Goal: Task Accomplishment & Management: Manage account settings

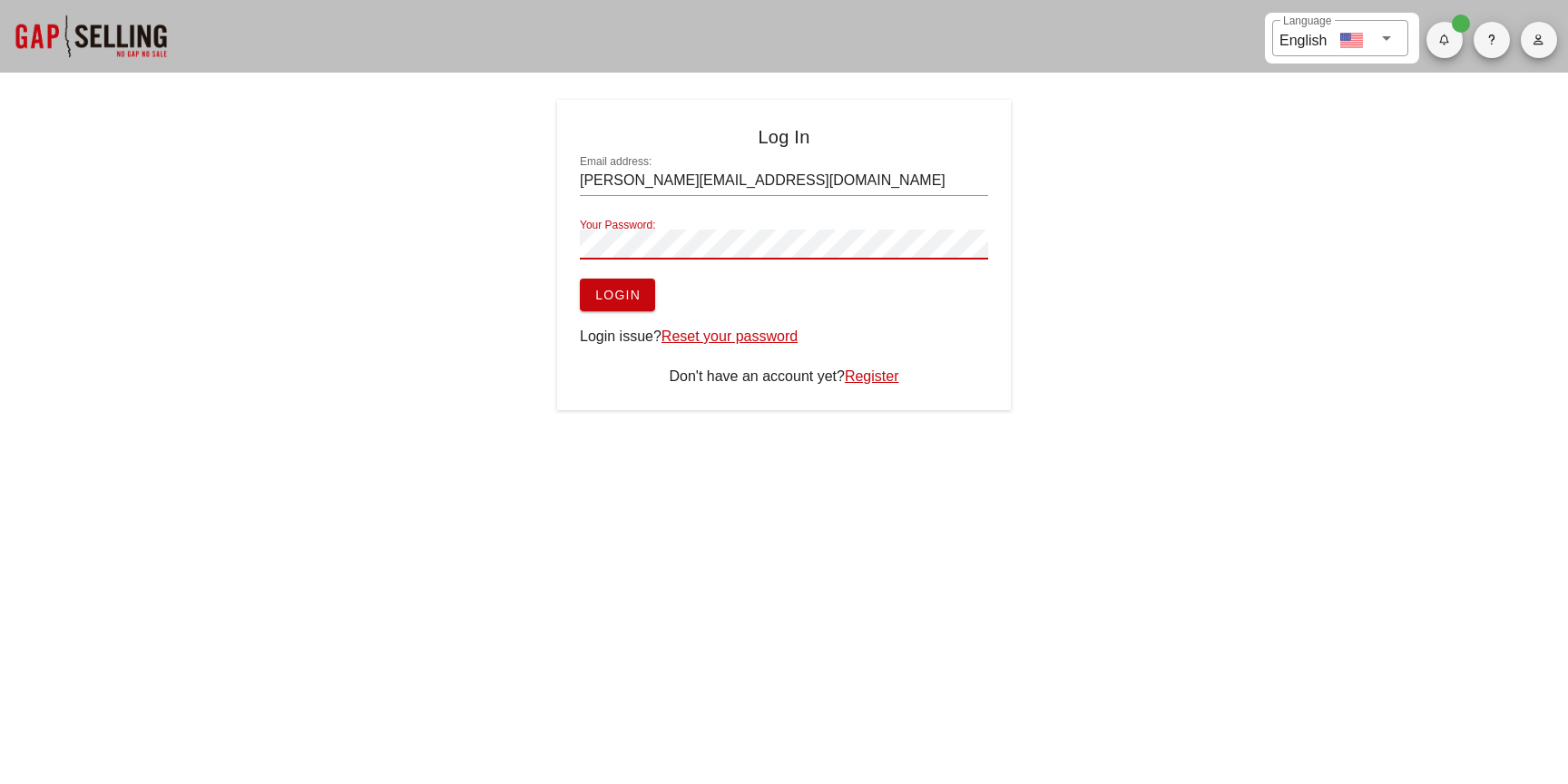
click at [580, 279] on button "Login" at bounding box center [617, 295] width 76 height 33
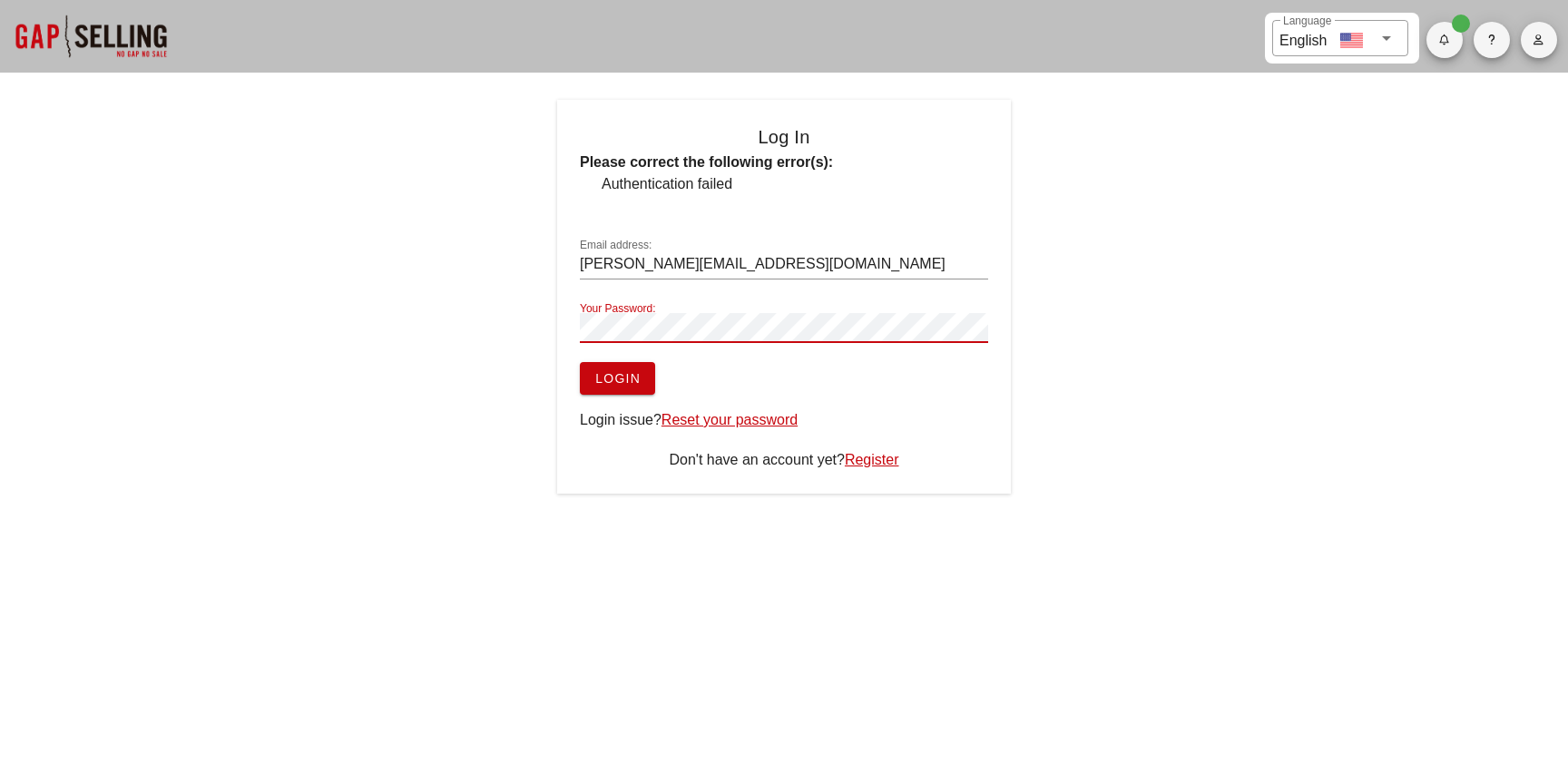
click at [580, 362] on button "Login" at bounding box center [617, 378] width 76 height 33
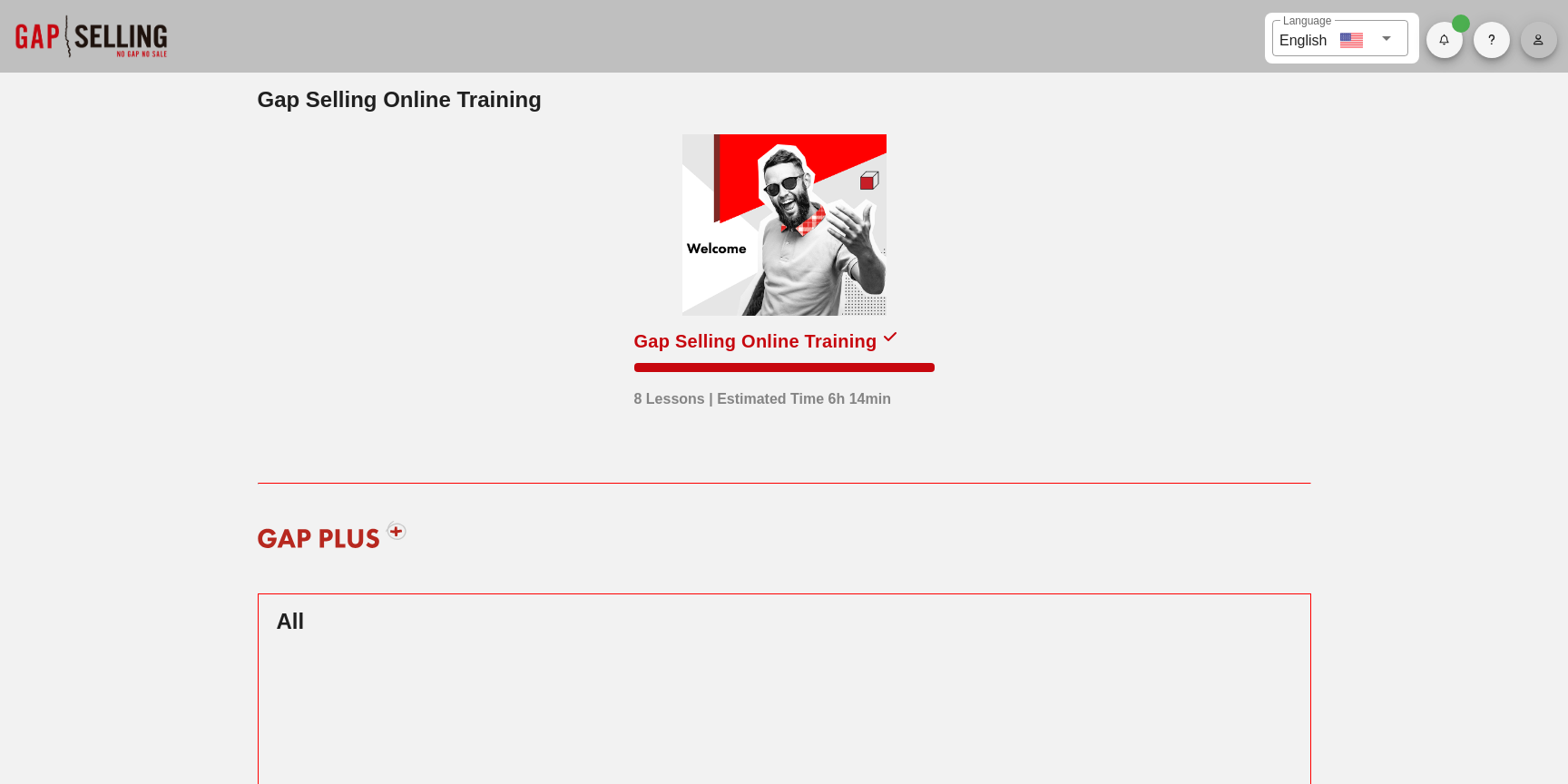
click at [1532, 46] on button "button" at bounding box center [1539, 40] width 36 height 36
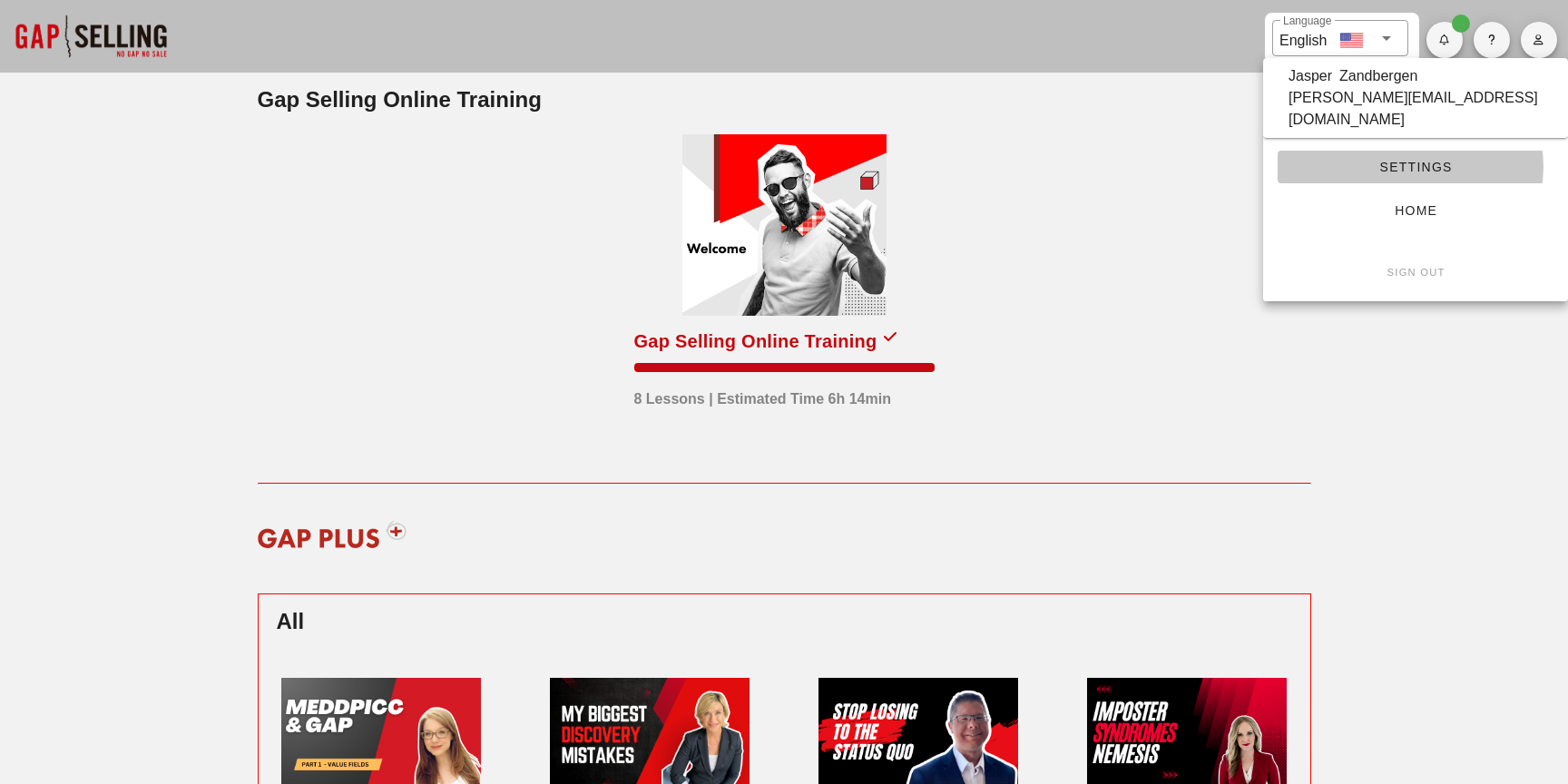
click at [1408, 160] on span "Settings" at bounding box center [1416, 167] width 247 height 14
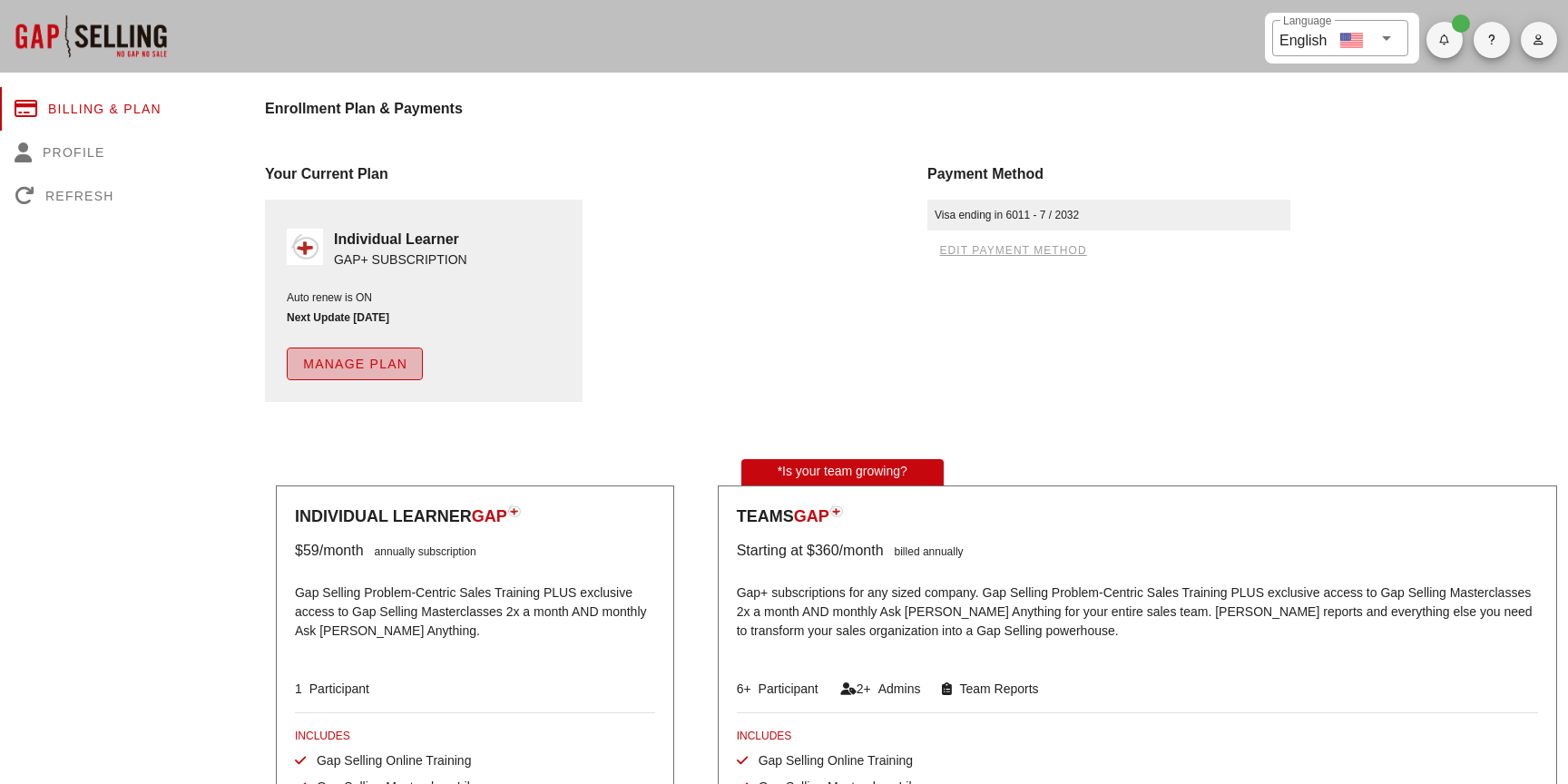
click at [344, 366] on span "Manage Plan" at bounding box center [355, 364] width 105 height 14
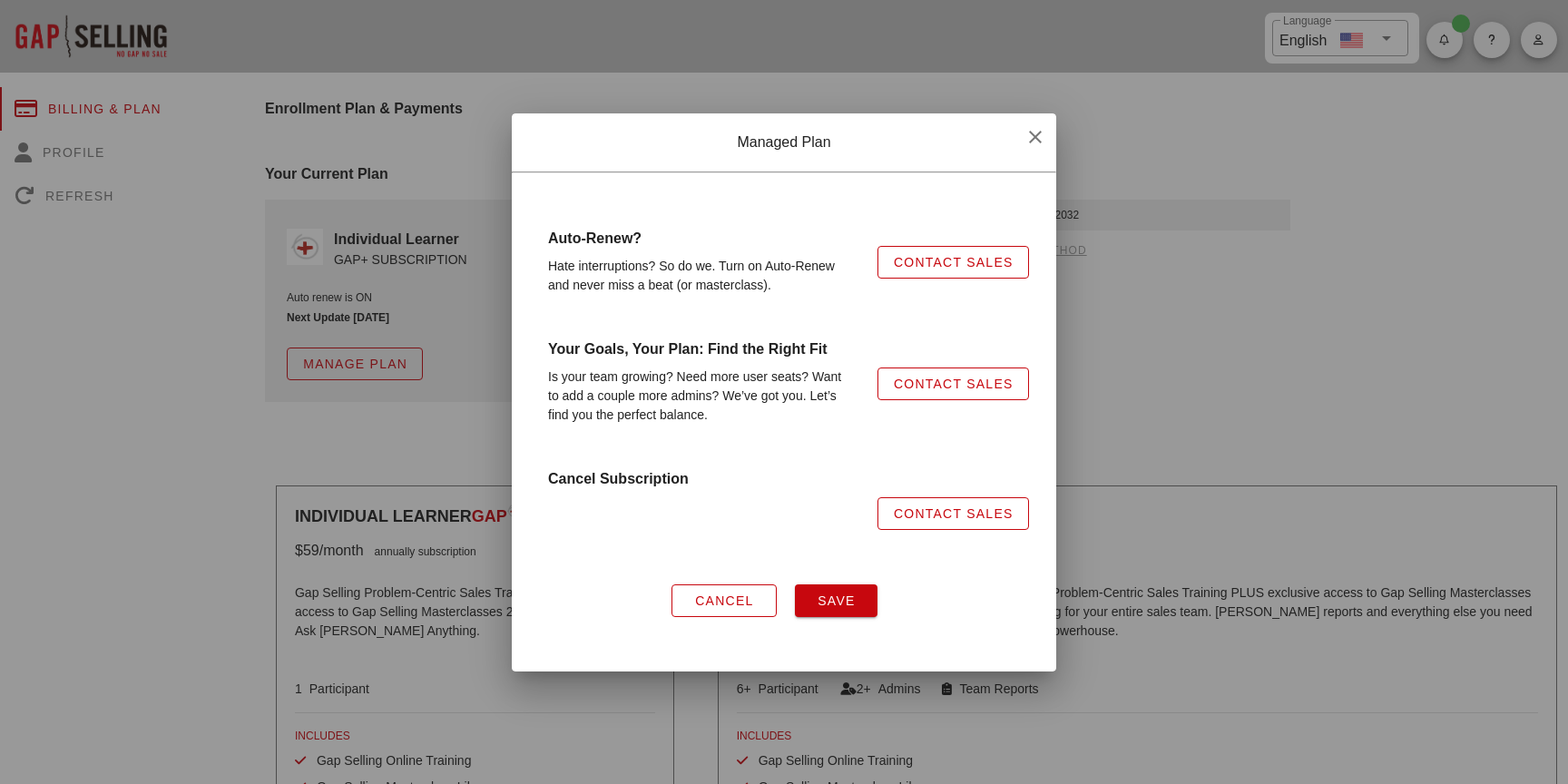
click at [685, 486] on div at bounding box center [702, 513] width 329 height 55
click at [729, 600] on span "Cancel" at bounding box center [724, 600] width 60 height 14
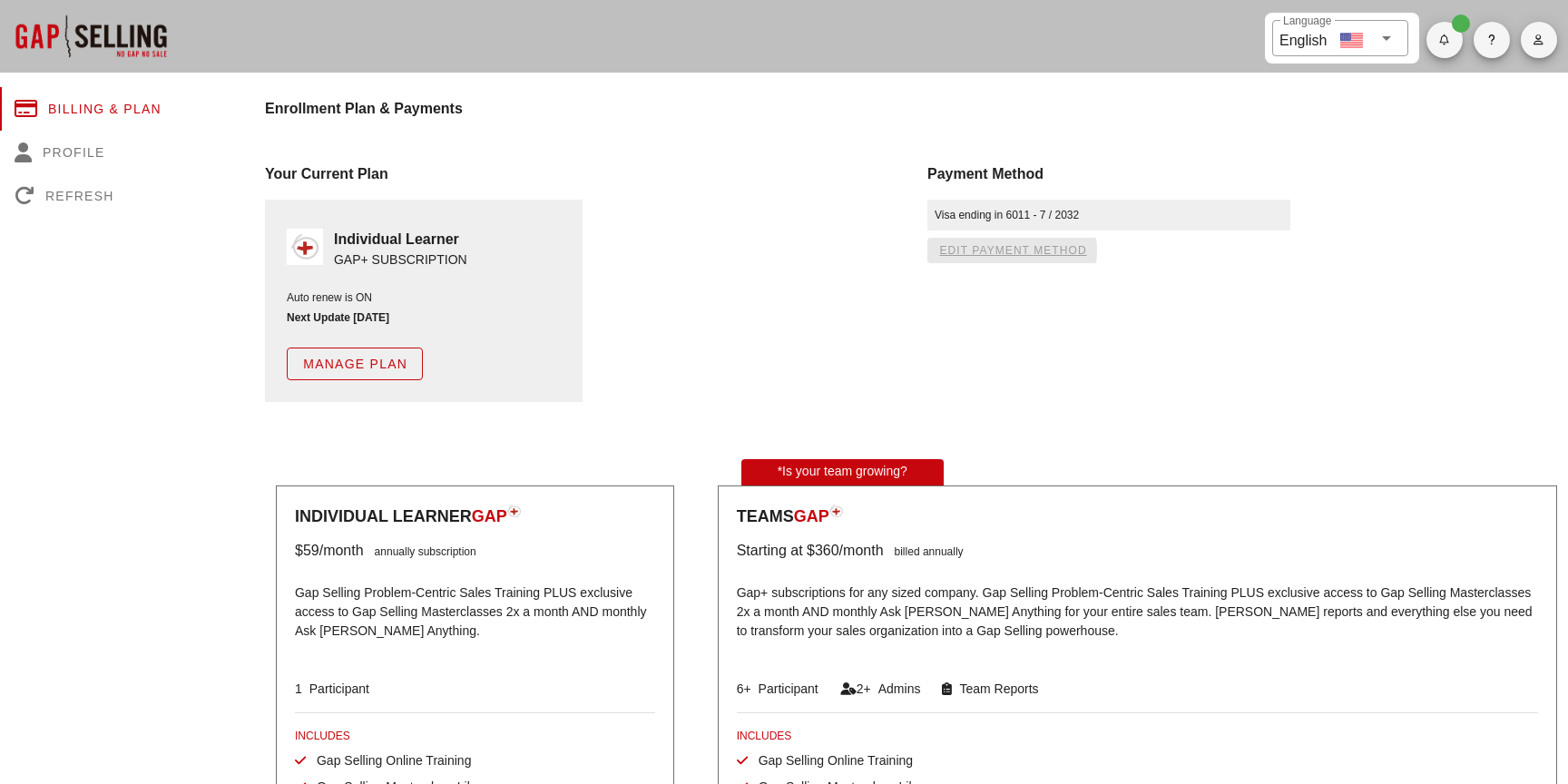
click at [1014, 250] on span "edit payment method" at bounding box center [1012, 250] width 148 height 12
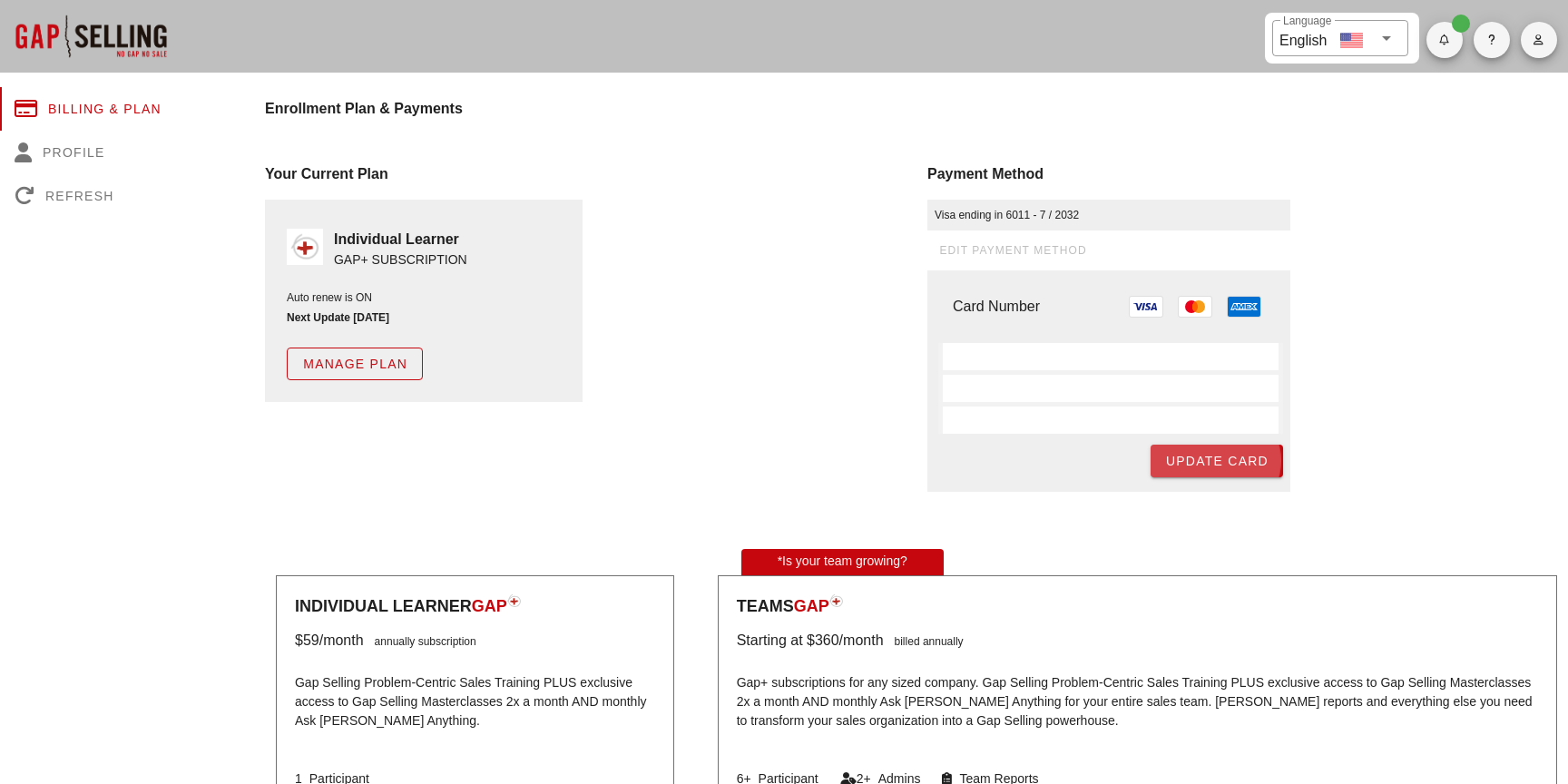
click at [1221, 464] on span "Update Card" at bounding box center [1217, 460] width 103 height 14
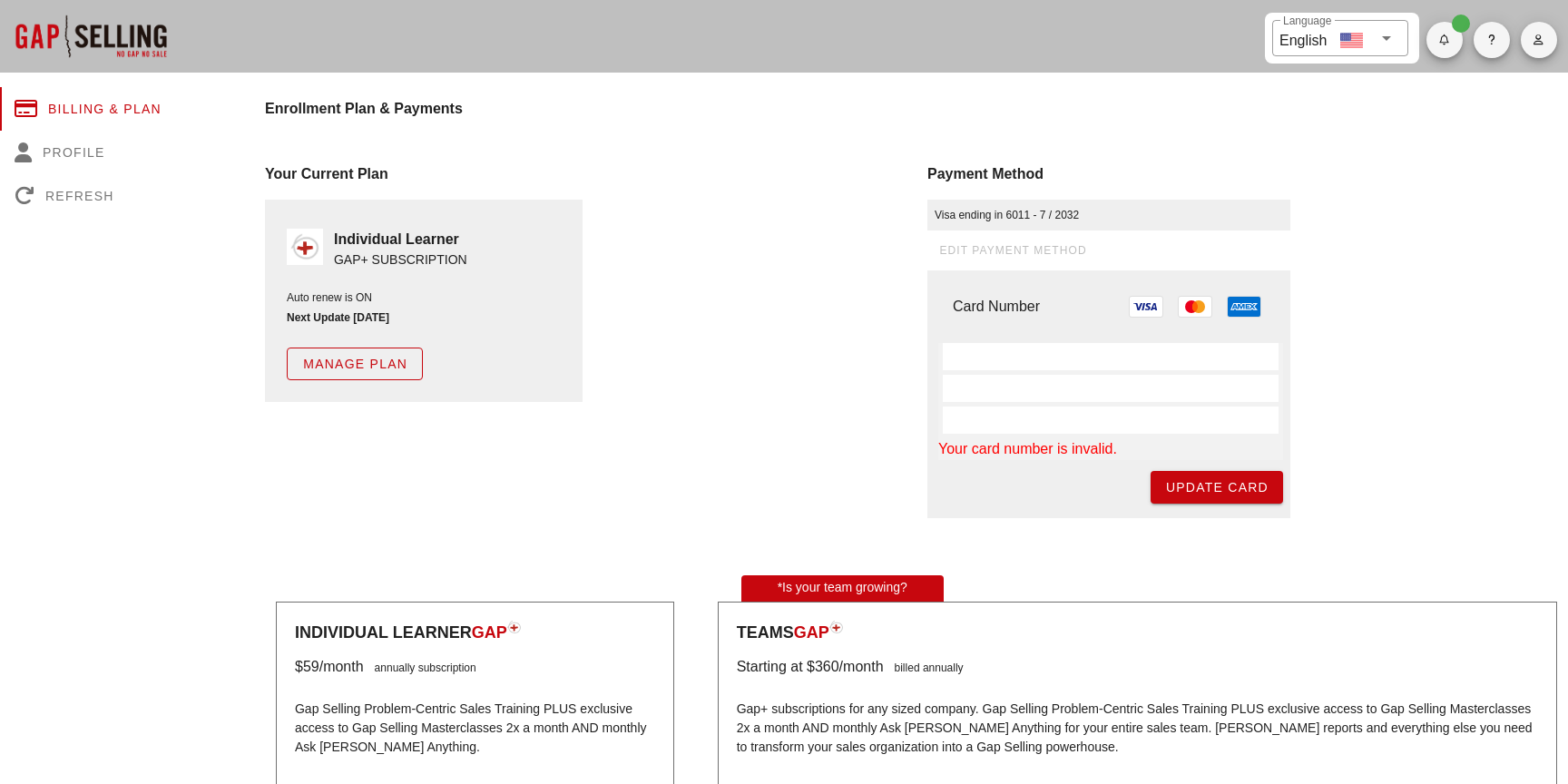
click at [993, 338] on div "Card Number Your card number is invalid." at bounding box center [1110, 378] width 345 height 165
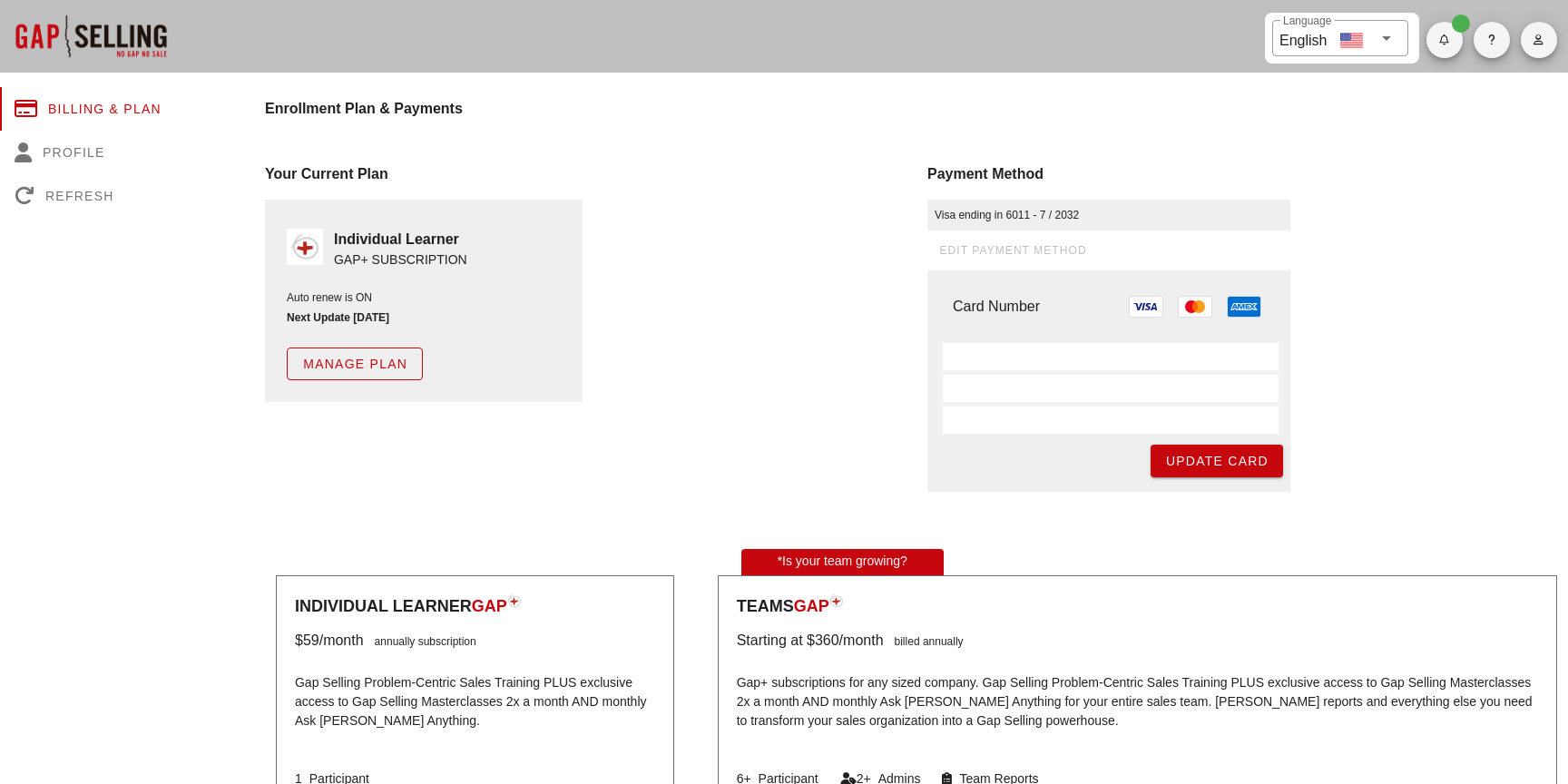
click at [994, 252] on div "edit payment method" at bounding box center [1109, 250] width 363 height 26
click at [824, 254] on div "Your Current Plan Individual Learner GAP+ SUBSCRIPTION Auto renew is ON Next Up…" at bounding box center [585, 327] width 662 height 350
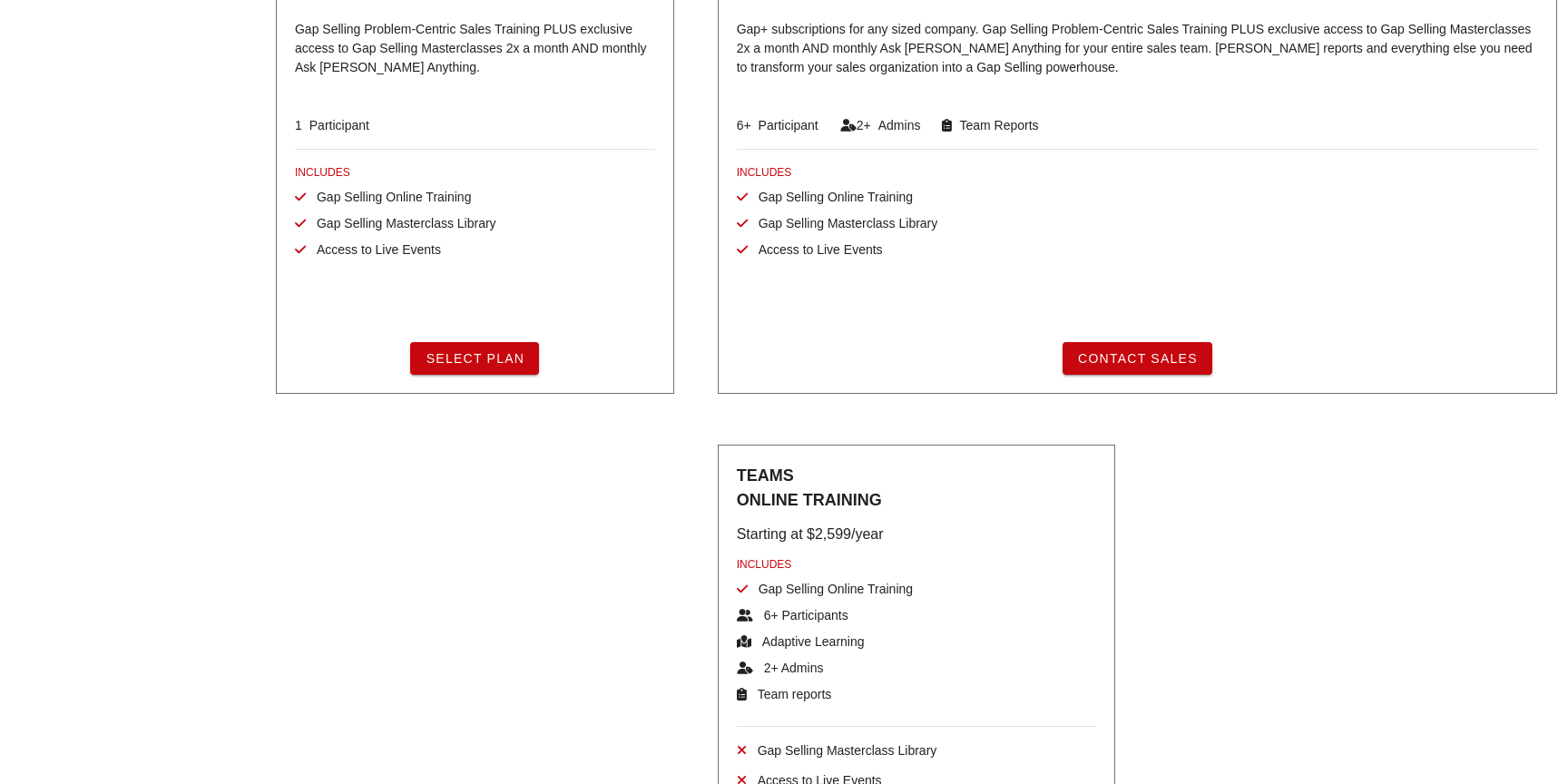
scroll to position [427, 0]
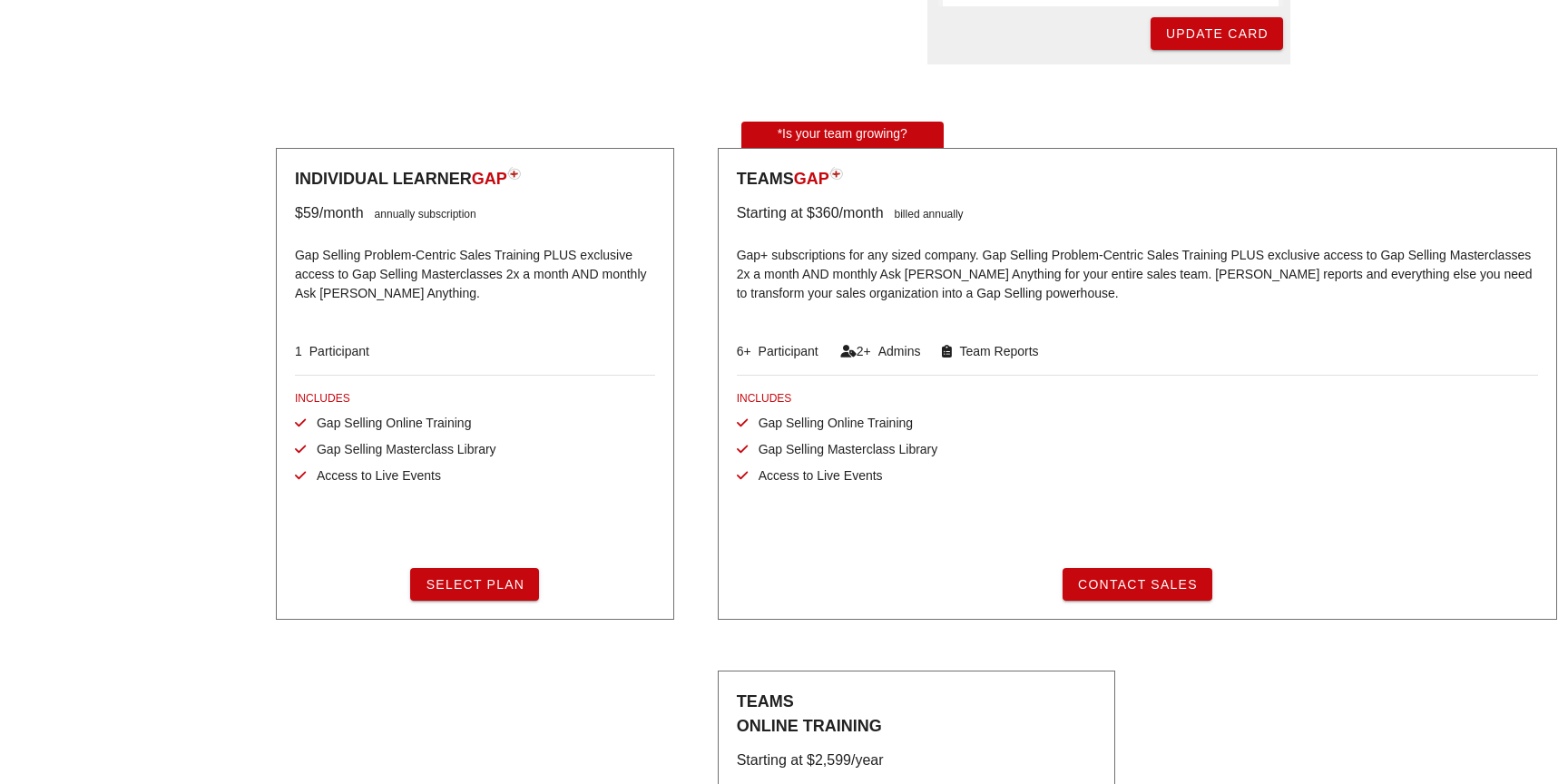
click at [455, 459] on div "INCLUDES Gap Selling Online Training Gap Selling Masterclass Library Access to …" at bounding box center [475, 438] width 360 height 96
click at [447, 472] on div "Access to Live Events" at bounding box center [464, 476] width 339 height 19
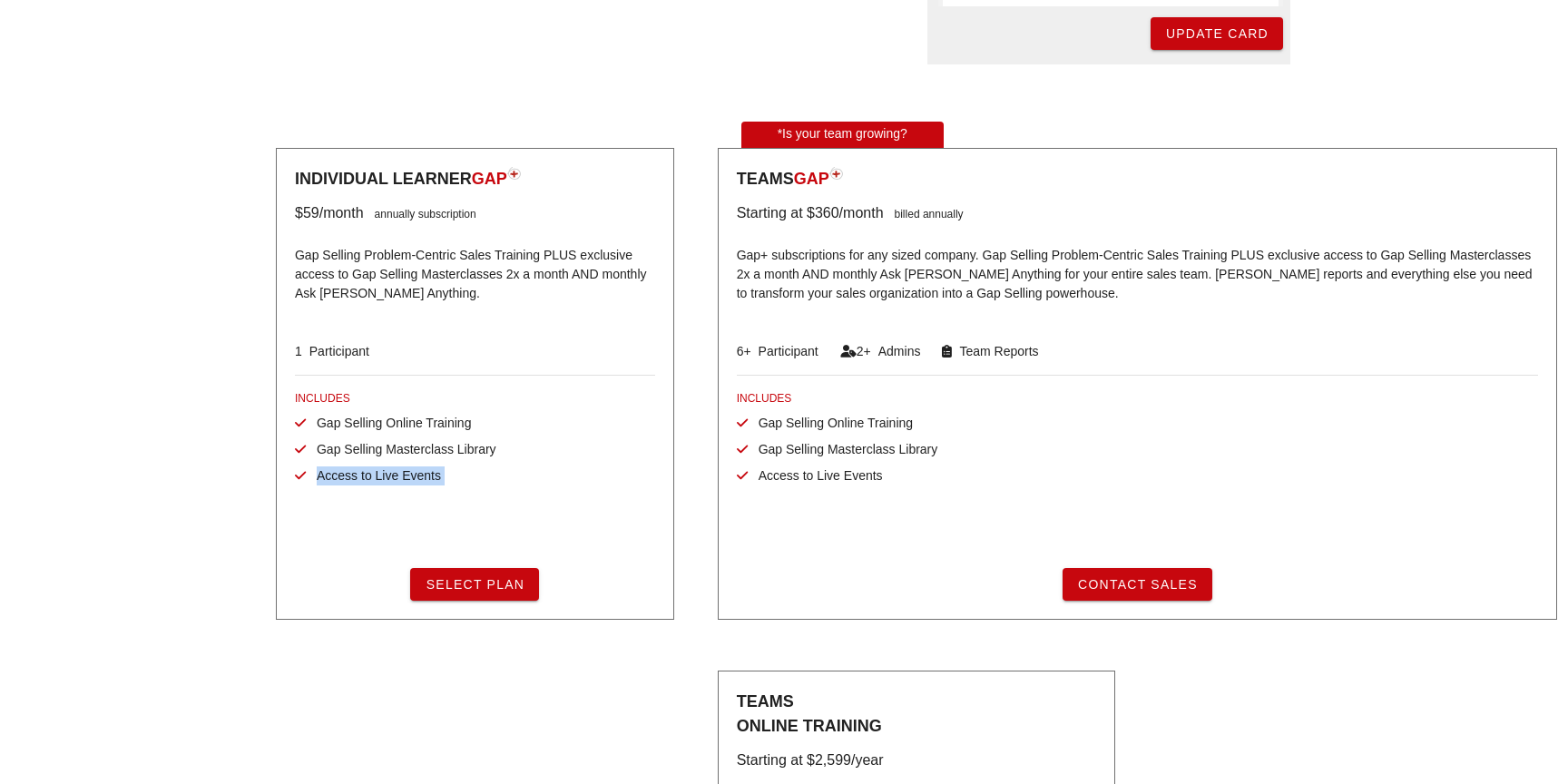
click at [447, 472] on div "Access to Live Events" at bounding box center [464, 476] width 339 height 19
click at [559, 309] on p "Gap Selling Problem-Centric Sales Training PLUS exclusive access to Gap Selling…" at bounding box center [475, 276] width 360 height 81
click at [535, 297] on p "Gap Selling Problem-Centric Sales Training PLUS exclusive access to Gap Selling…" at bounding box center [475, 276] width 360 height 81
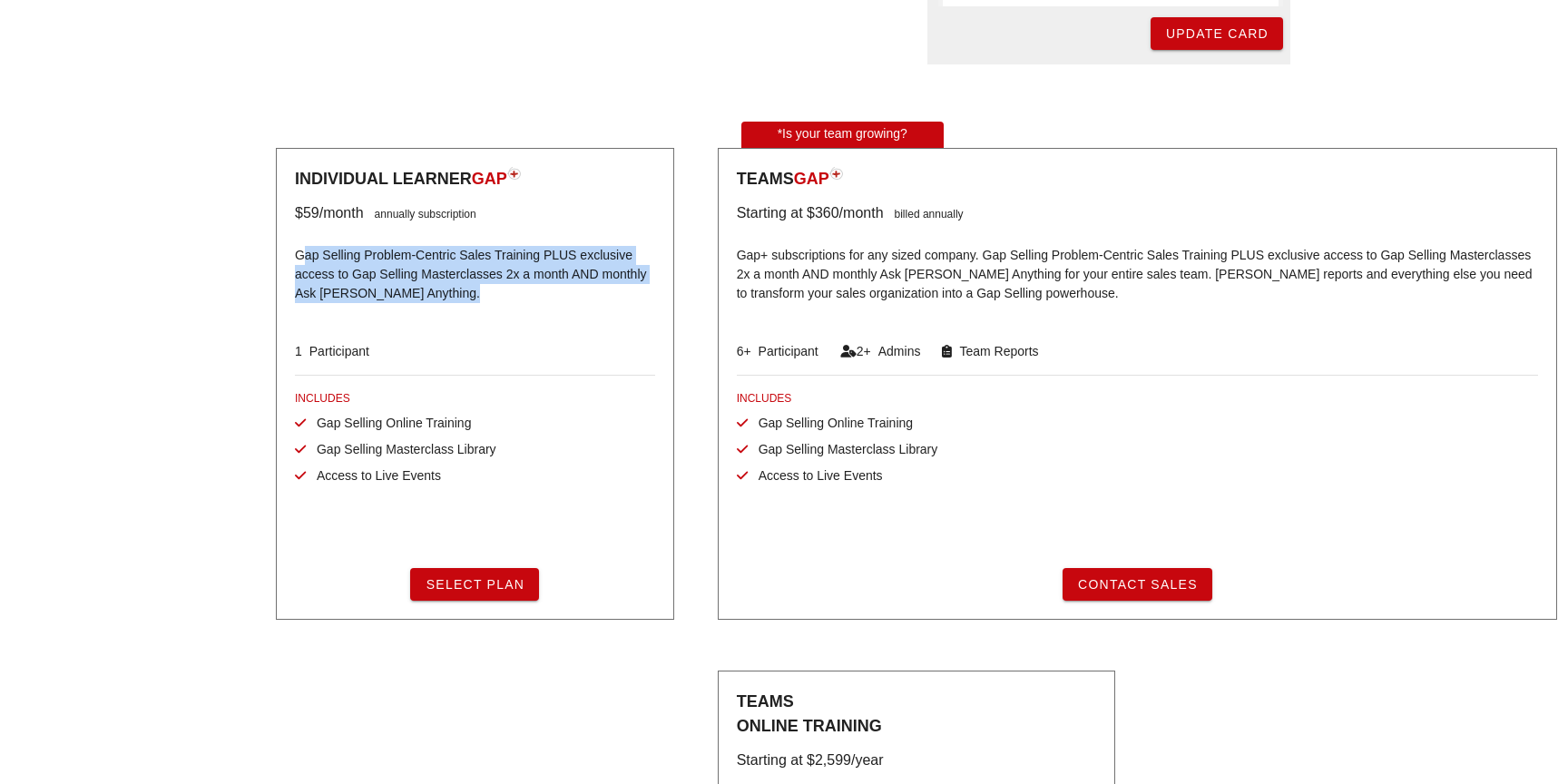
drag, startPoint x: 535, startPoint y: 297, endPoint x: 286, endPoint y: 251, distance: 253.2
click at [286, 251] on div "Individual Learner GAP $59 /month annually subscription Gap Selling Problem-Cen…" at bounding box center [475, 384] width 398 height 472
drag, startPoint x: 425, startPoint y: 281, endPoint x: 441, endPoint y: 286, distance: 16.8
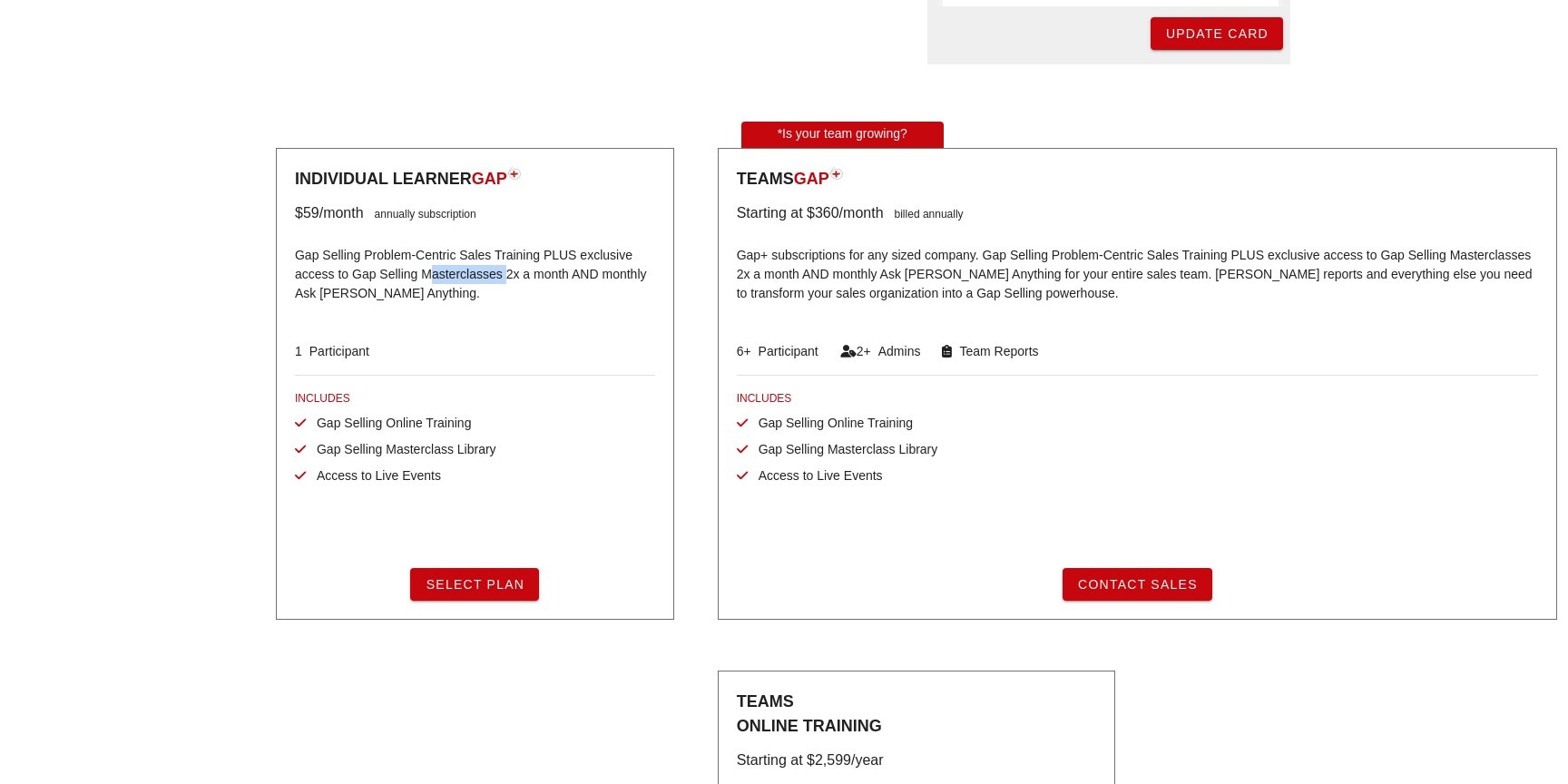
click at [425, 281] on p "Gap Selling Problem-Centric Sales Training PLUS exclusive access to Gap Selling…" at bounding box center [475, 276] width 360 height 81
click at [475, 295] on p "Gap Selling Problem-Centric Sales Training PLUS exclusive access to Gap Selling…" at bounding box center [475, 276] width 360 height 81
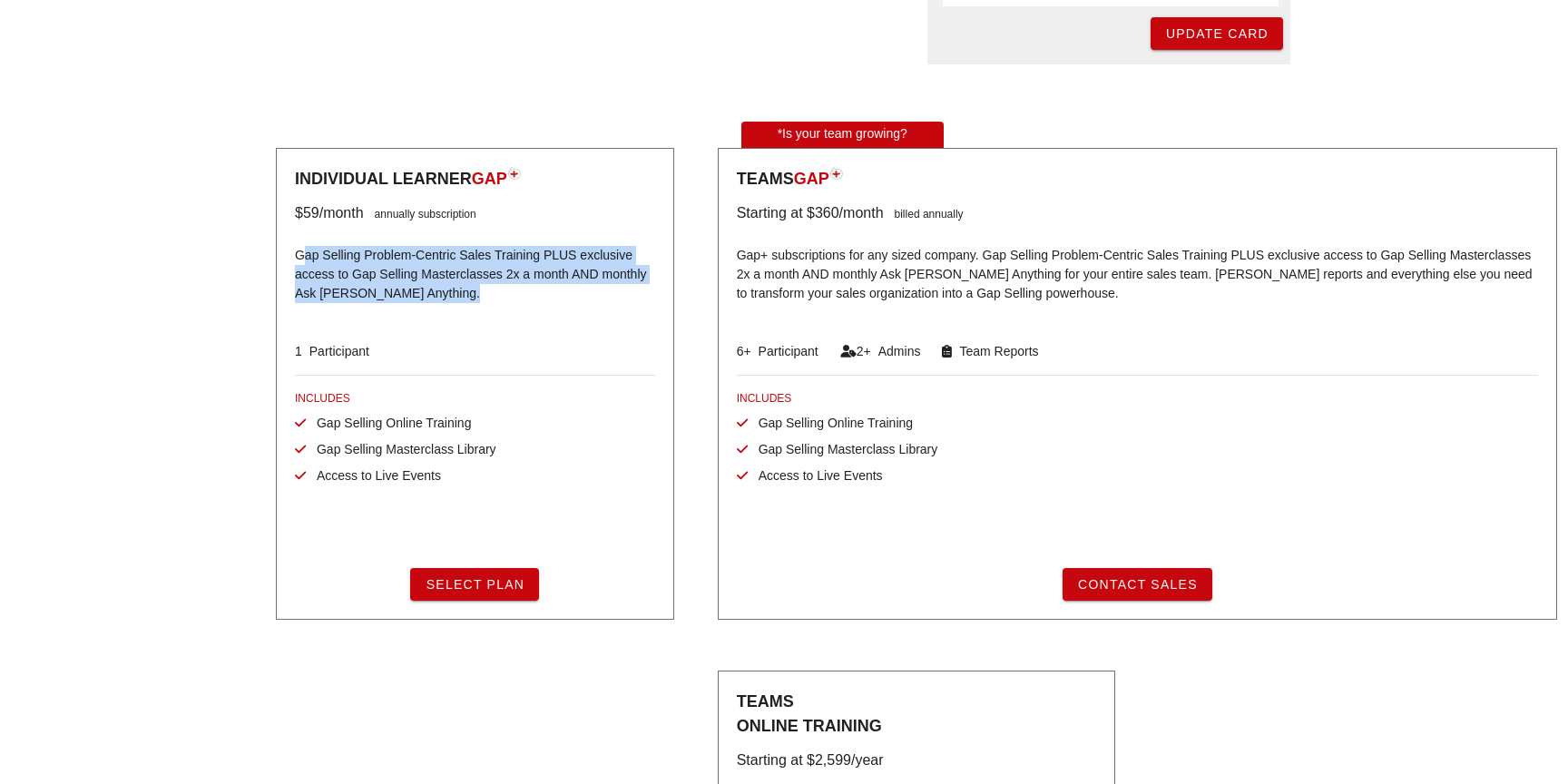
click at [475, 295] on p "Gap Selling Problem-Centric Sales Training PLUS exclusive access to Gap Selling…" at bounding box center [475, 276] width 360 height 81
click at [534, 296] on p "Gap Selling Problem-Centric Sales Training PLUS exclusive access to Gap Selling…" at bounding box center [475, 276] width 360 height 81
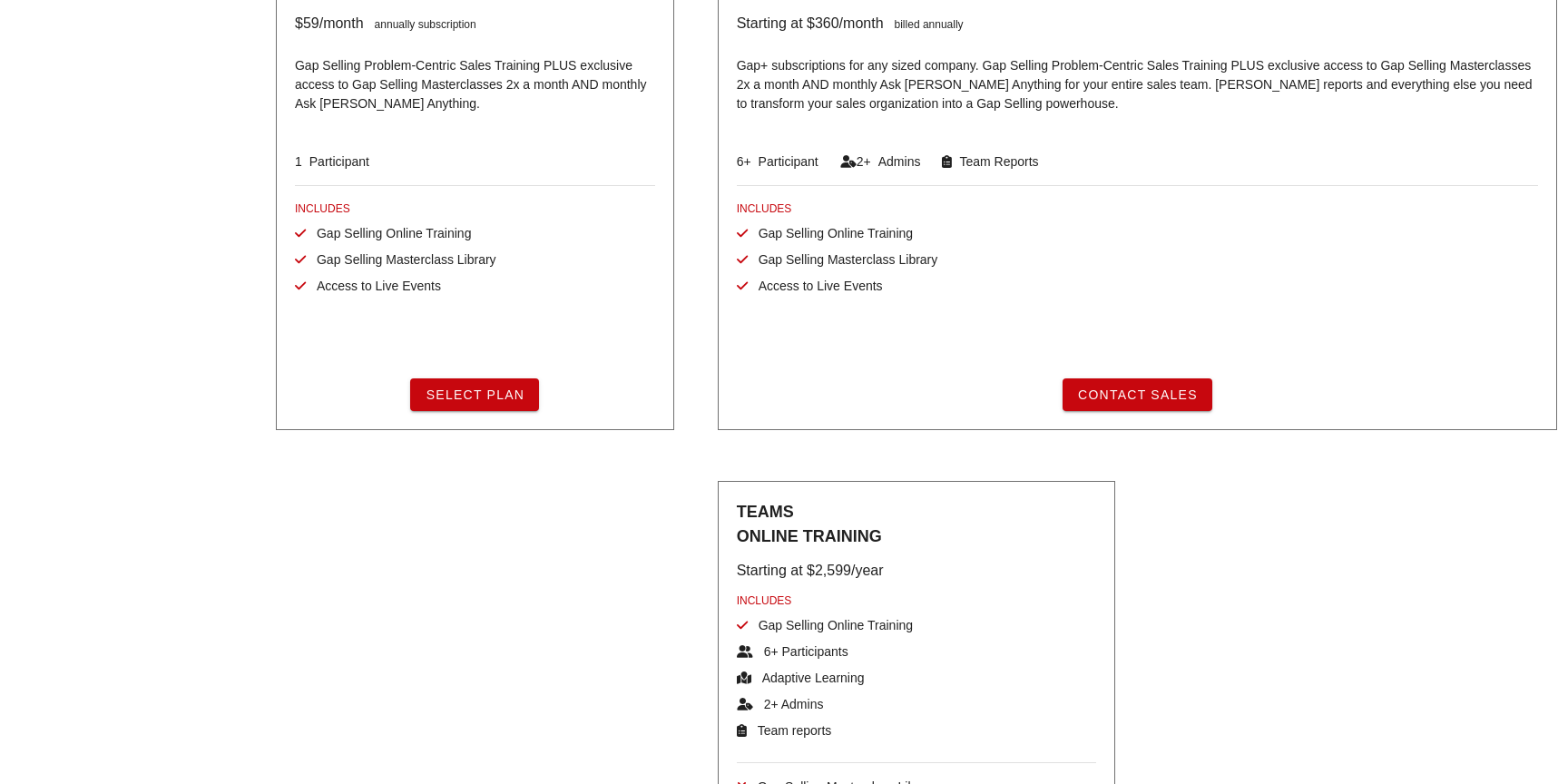
scroll to position [630, 0]
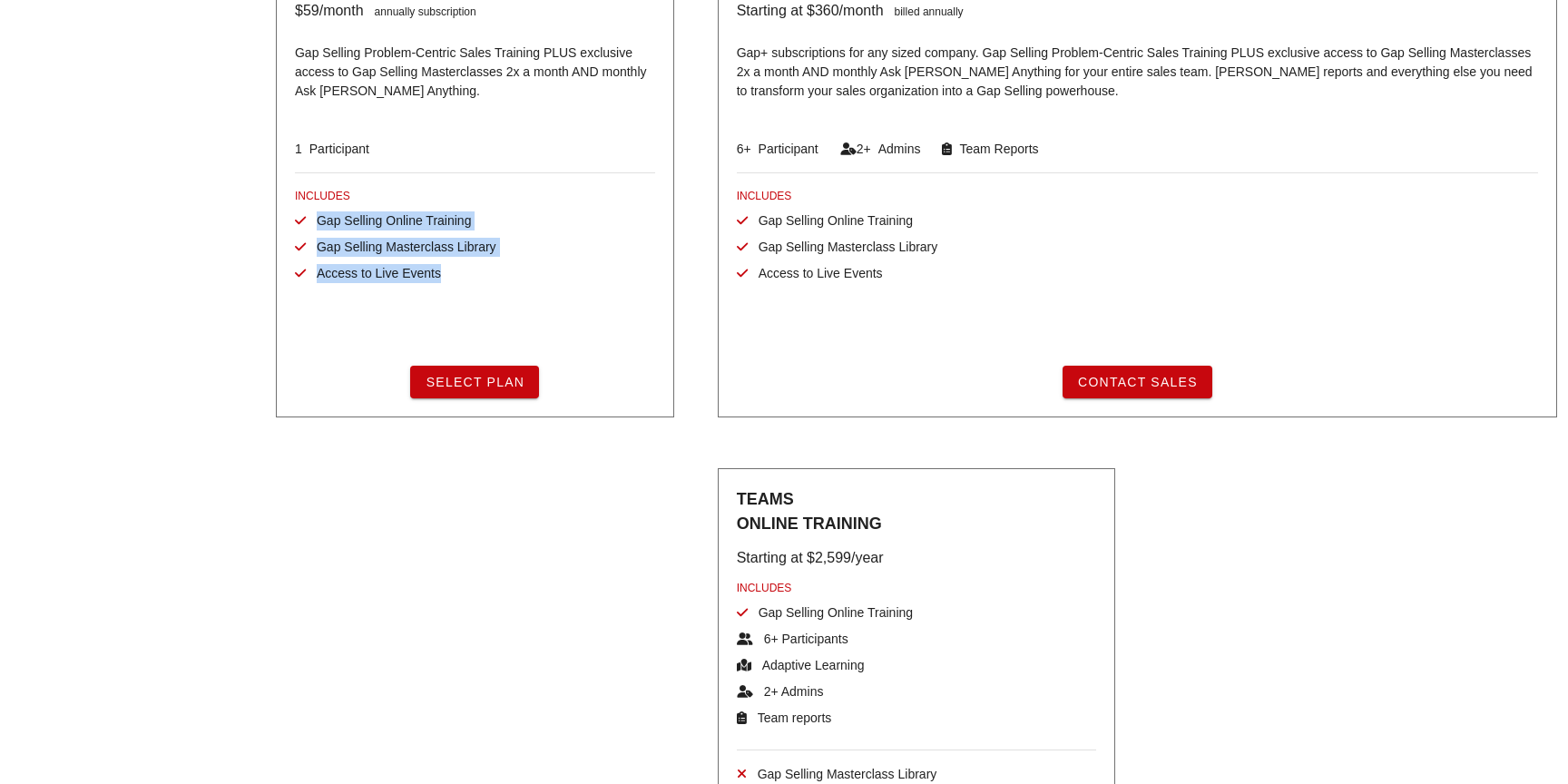
drag, startPoint x: 484, startPoint y: 277, endPoint x: 279, endPoint y: 209, distance: 216.0
click at [279, 209] on div "Individual Learner GAP $59 /month annually subscription Gap Selling Problem-Cen…" at bounding box center [475, 181] width 398 height 472
click at [189, 236] on div "Billing & Plan Profile Refresh" at bounding box center [122, 191] width 265 height 1519
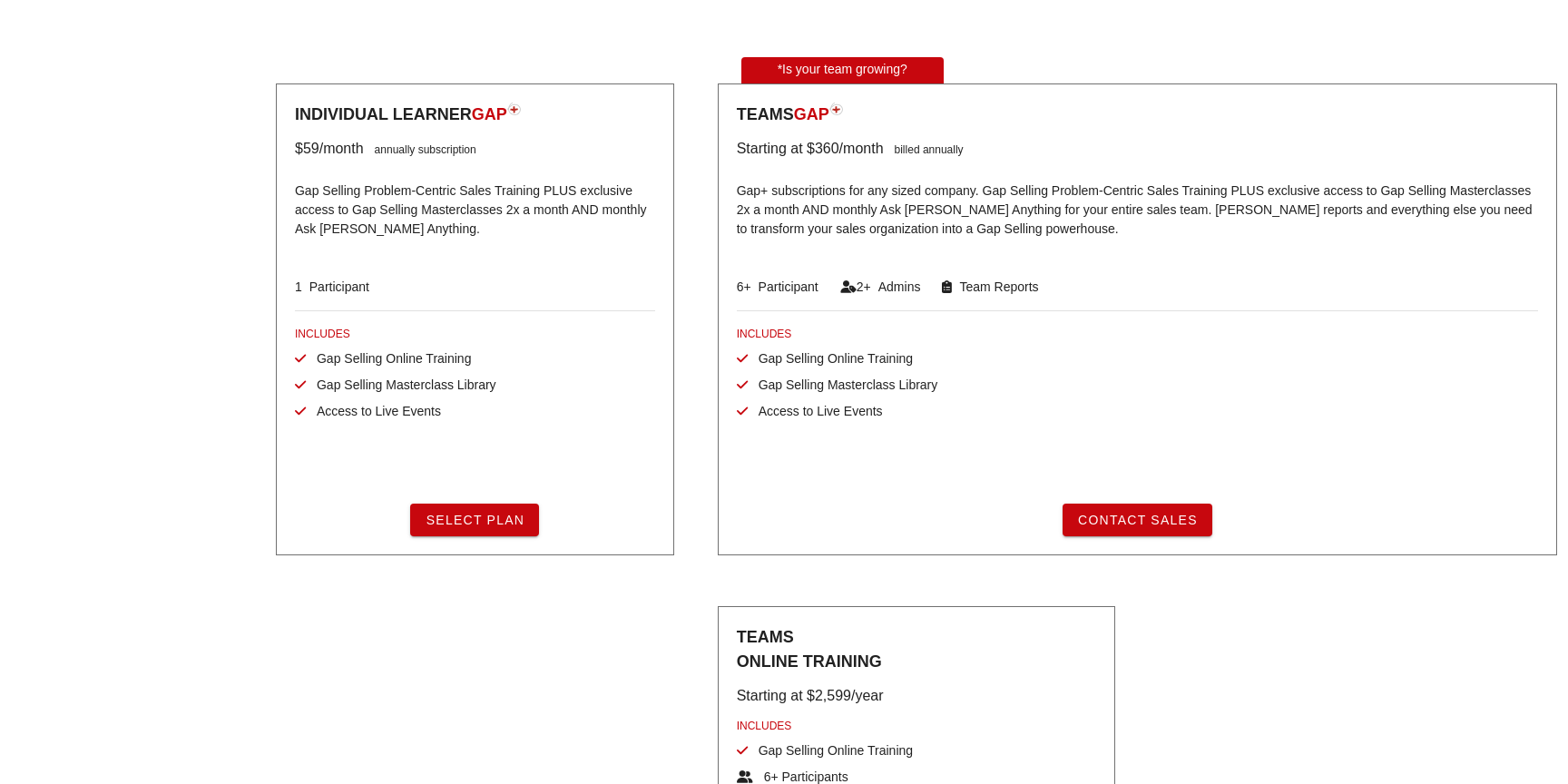
scroll to position [487, 0]
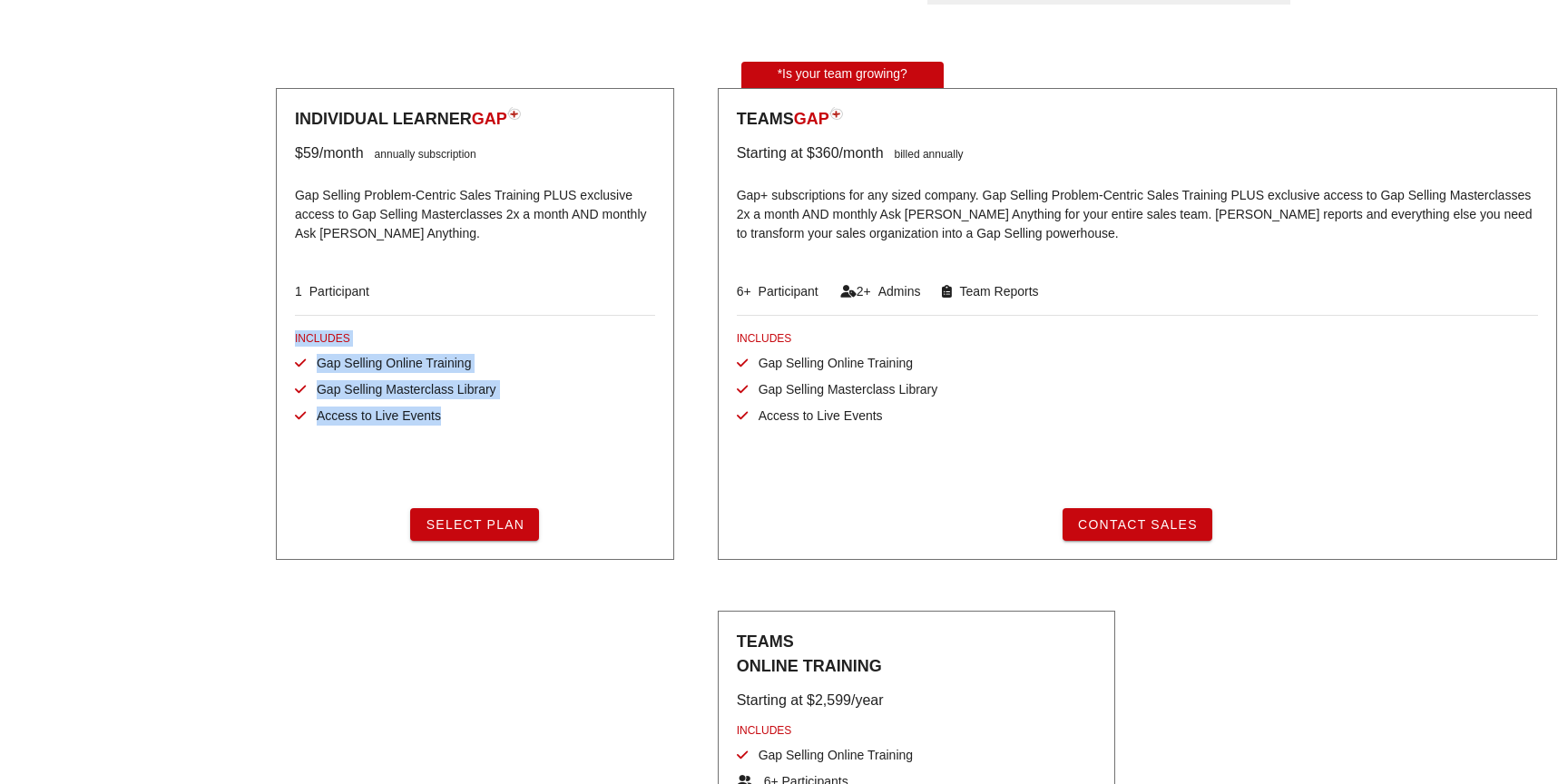
drag, startPoint x: 496, startPoint y: 429, endPoint x: 252, endPoint y: 335, distance: 261.5
click at [265, 332] on div "Individual Learner GAP $59 /month annually subscription Gap Selling Problem-Cen…" at bounding box center [475, 315] width 420 height 512
click at [172, 351] on div "Billing & Plan Profile Refresh" at bounding box center [122, 333] width 265 height 1519
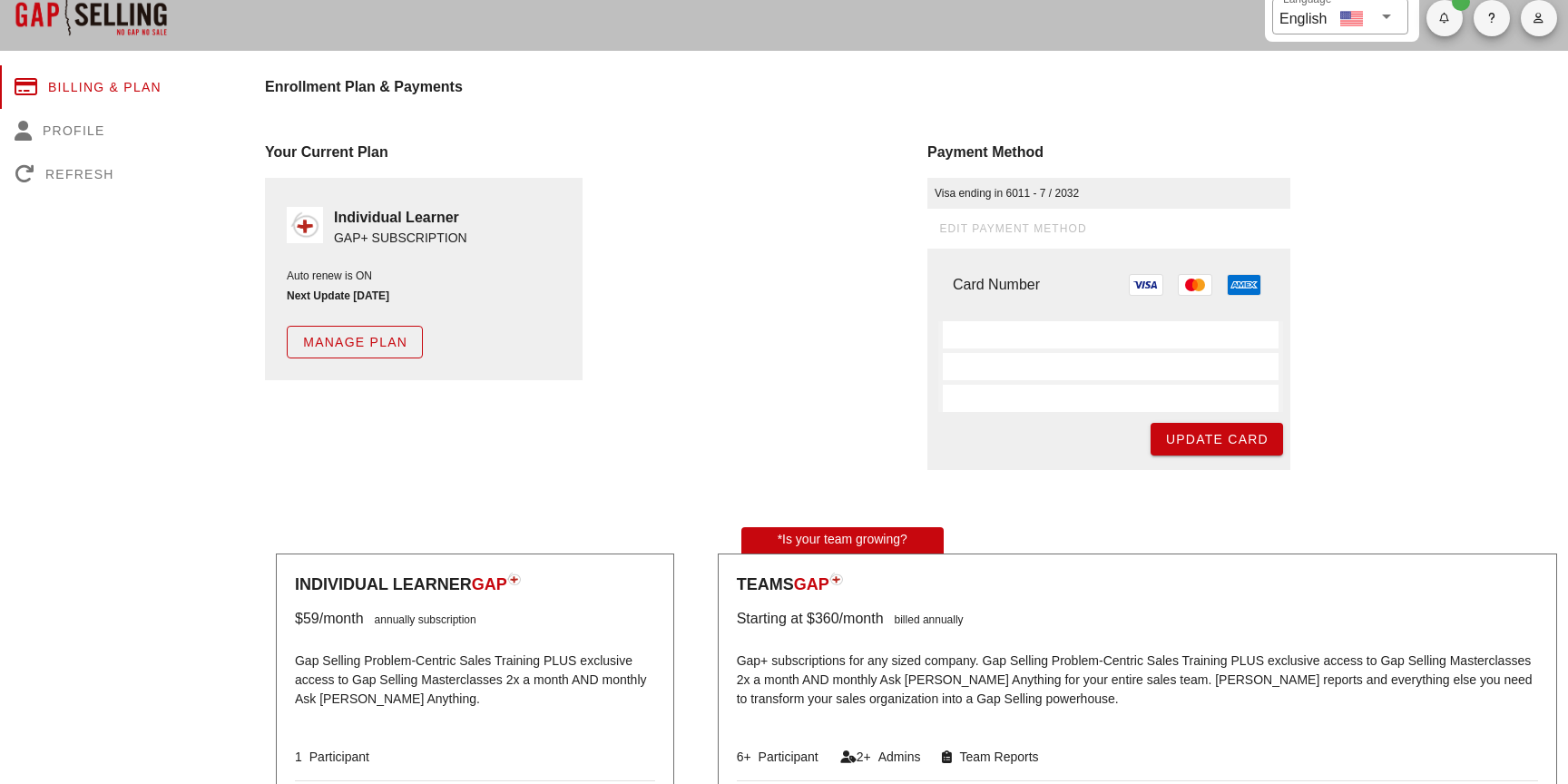
scroll to position [7, 0]
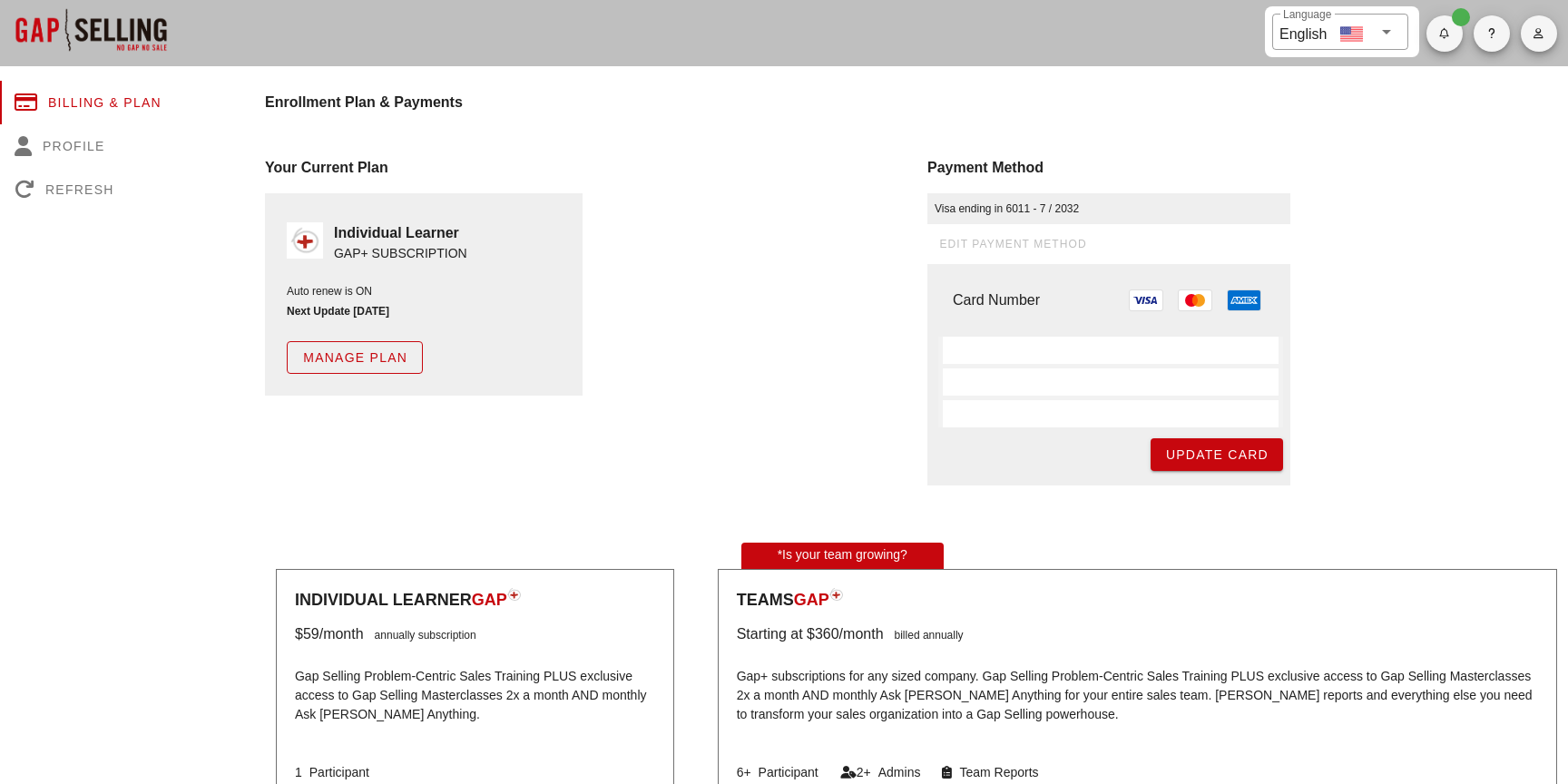
click at [376, 356] on span "Manage Plan" at bounding box center [355, 357] width 105 height 14
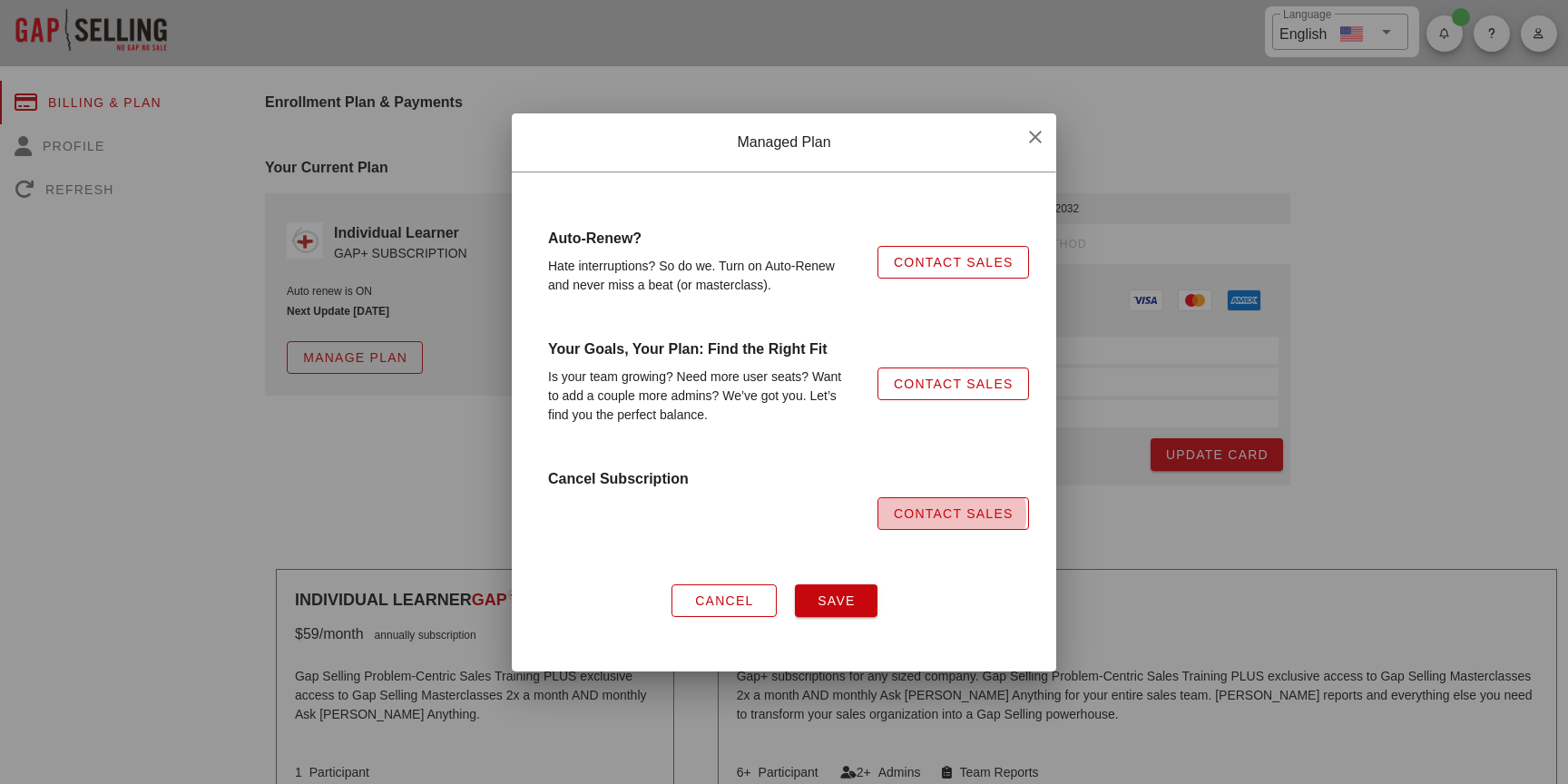
click at [924, 508] on span "Contact Sales" at bounding box center [953, 513] width 121 height 14
click at [779, 283] on div "Hate interruptions? So do we. Turn on Auto-Renew and never miss a beat (or mast…" at bounding box center [702, 276] width 329 height 60
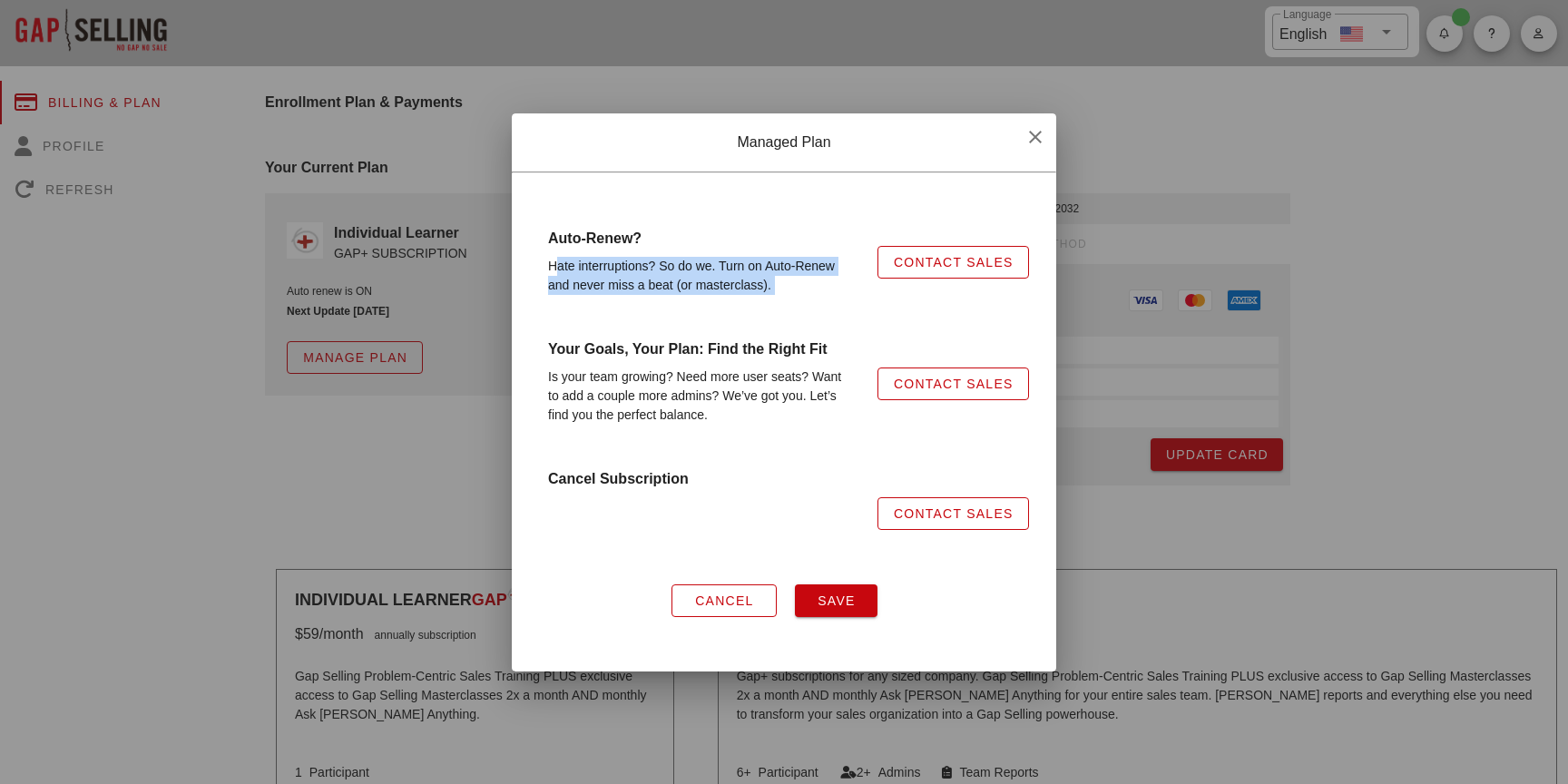
click at [779, 283] on div "Hate interruptions? So do we. Turn on Auto-Renew and never miss a beat (or mast…" at bounding box center [702, 276] width 329 height 60
click at [791, 287] on div "Hate interruptions? So do we. Turn on Auto-Renew and never miss a beat (or mast…" at bounding box center [702, 276] width 329 height 60
click at [808, 283] on div "Hate interruptions? So do we. Turn on Auto-Renew and never miss a beat (or mast…" at bounding box center [702, 276] width 329 height 60
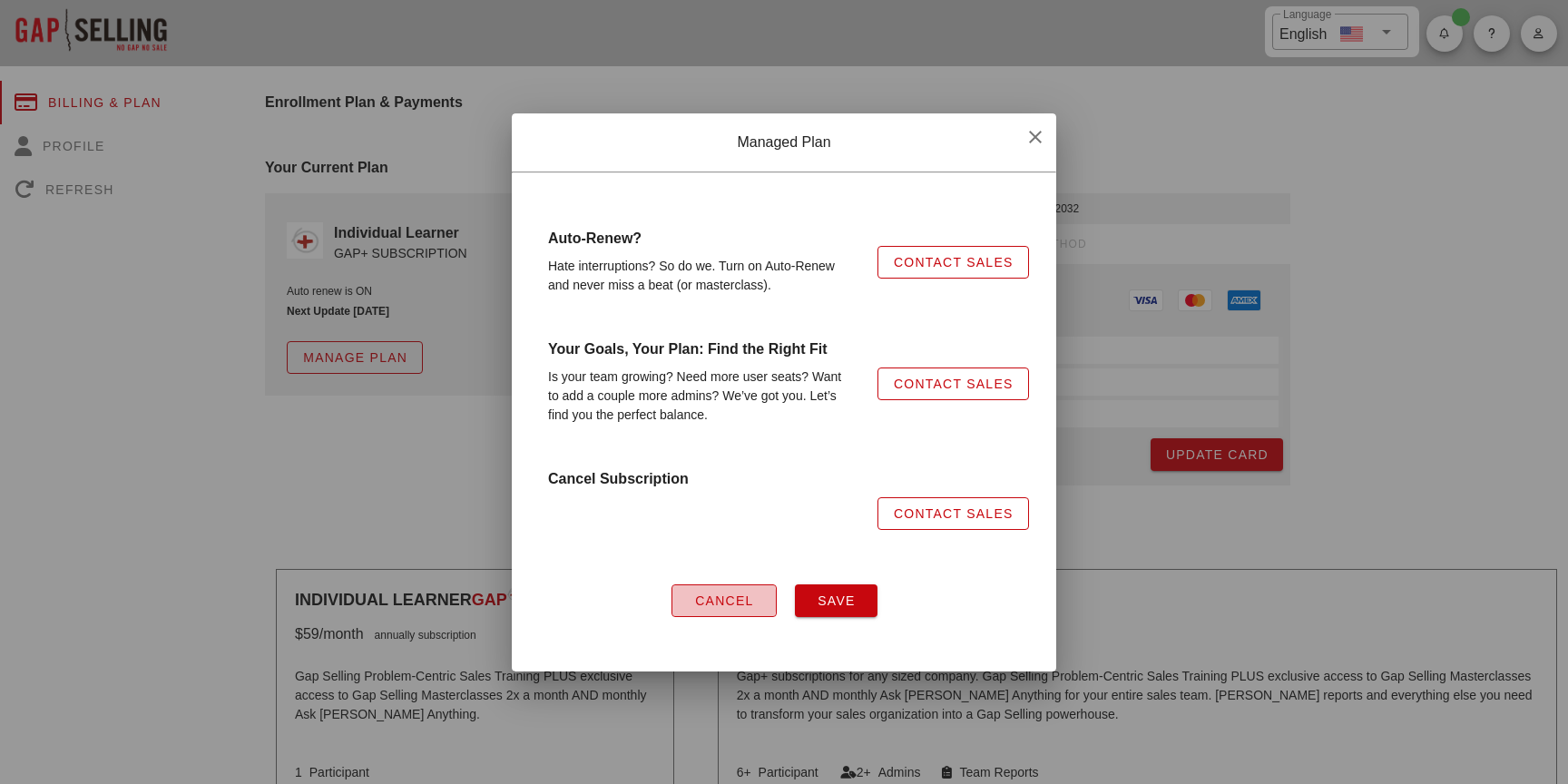
click at [700, 596] on span "Cancel" at bounding box center [724, 600] width 60 height 14
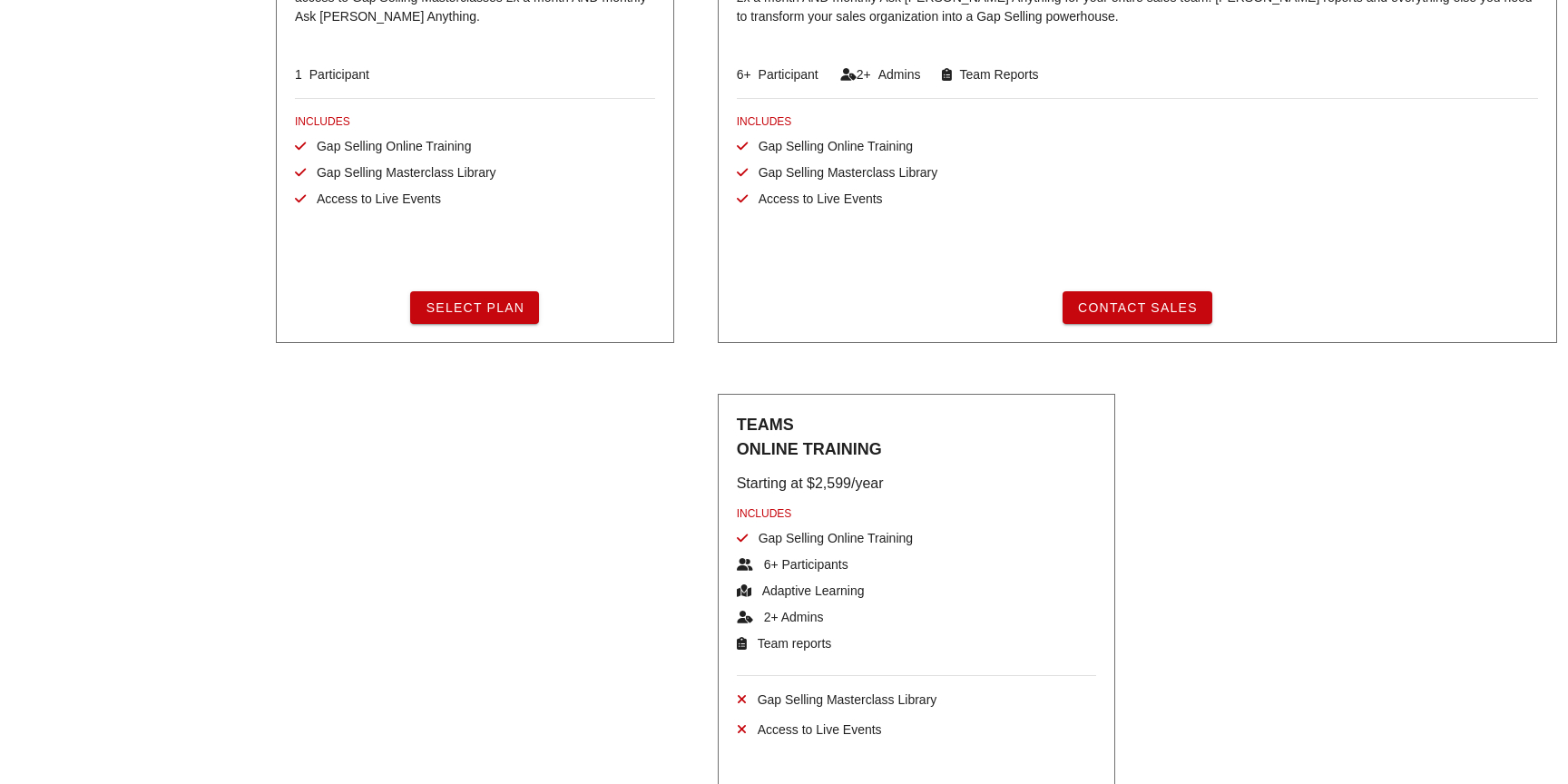
scroll to position [0, 0]
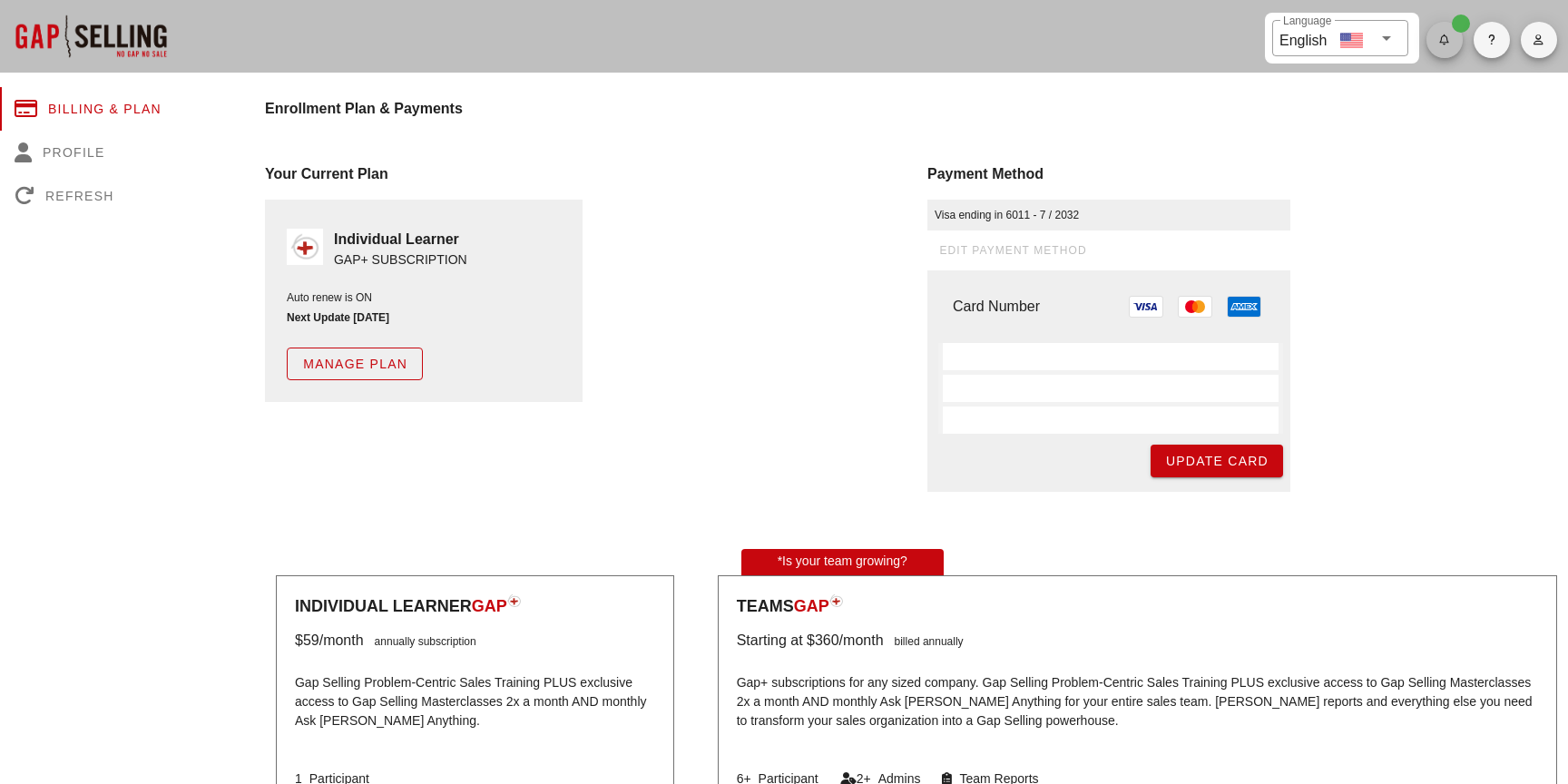
click at [1437, 41] on span "button" at bounding box center [1445, 39] width 36 height 11
click at [830, 159] on div "Your Current Plan Individual Learner GAP+ SUBSCRIPTION Auto renew is ON Next Up…" at bounding box center [585, 327] width 662 height 350
click at [396, 370] on span "Manage Plan" at bounding box center [355, 364] width 105 height 14
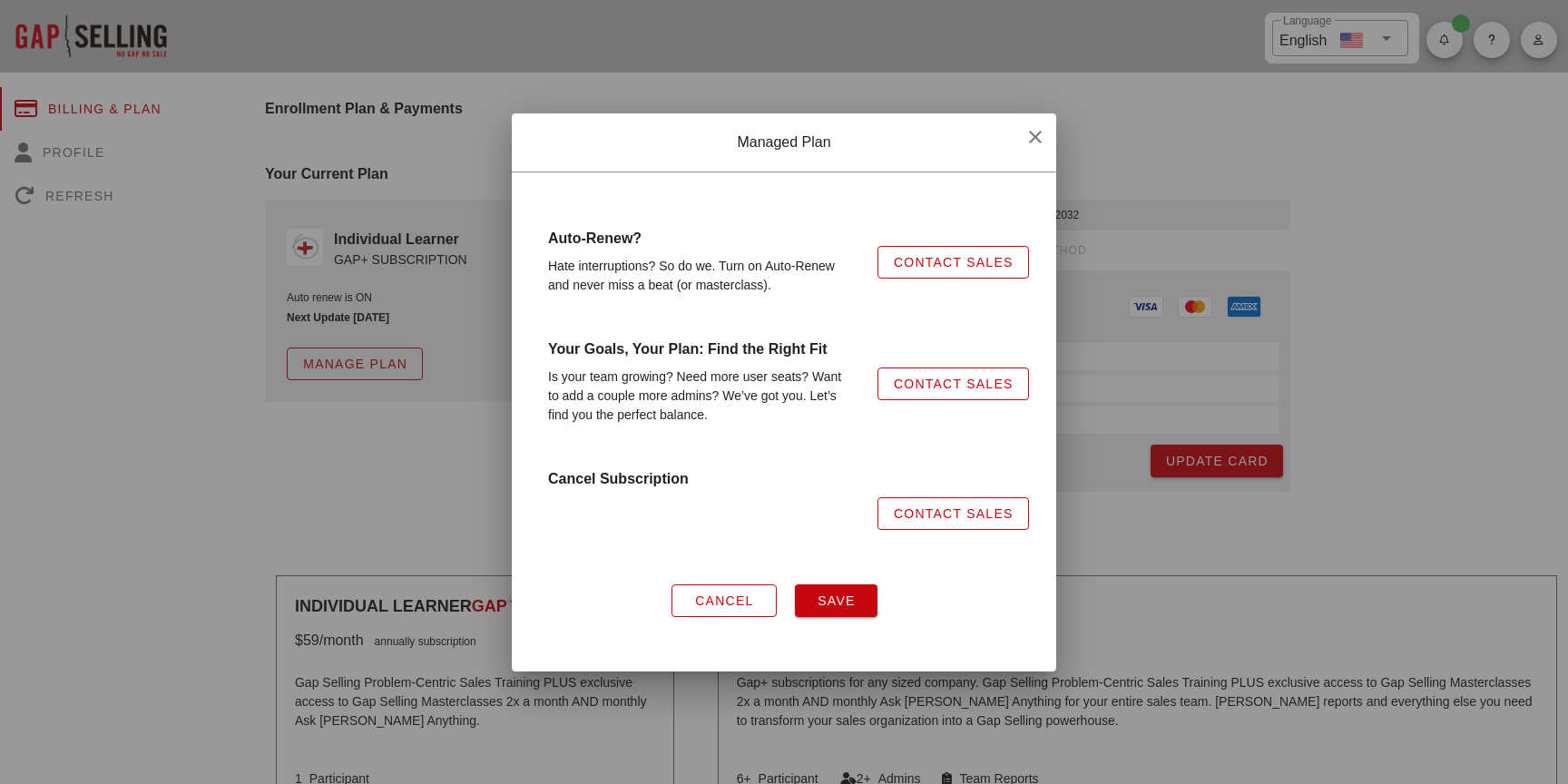
click at [727, 607] on span "Cancel" at bounding box center [724, 600] width 60 height 14
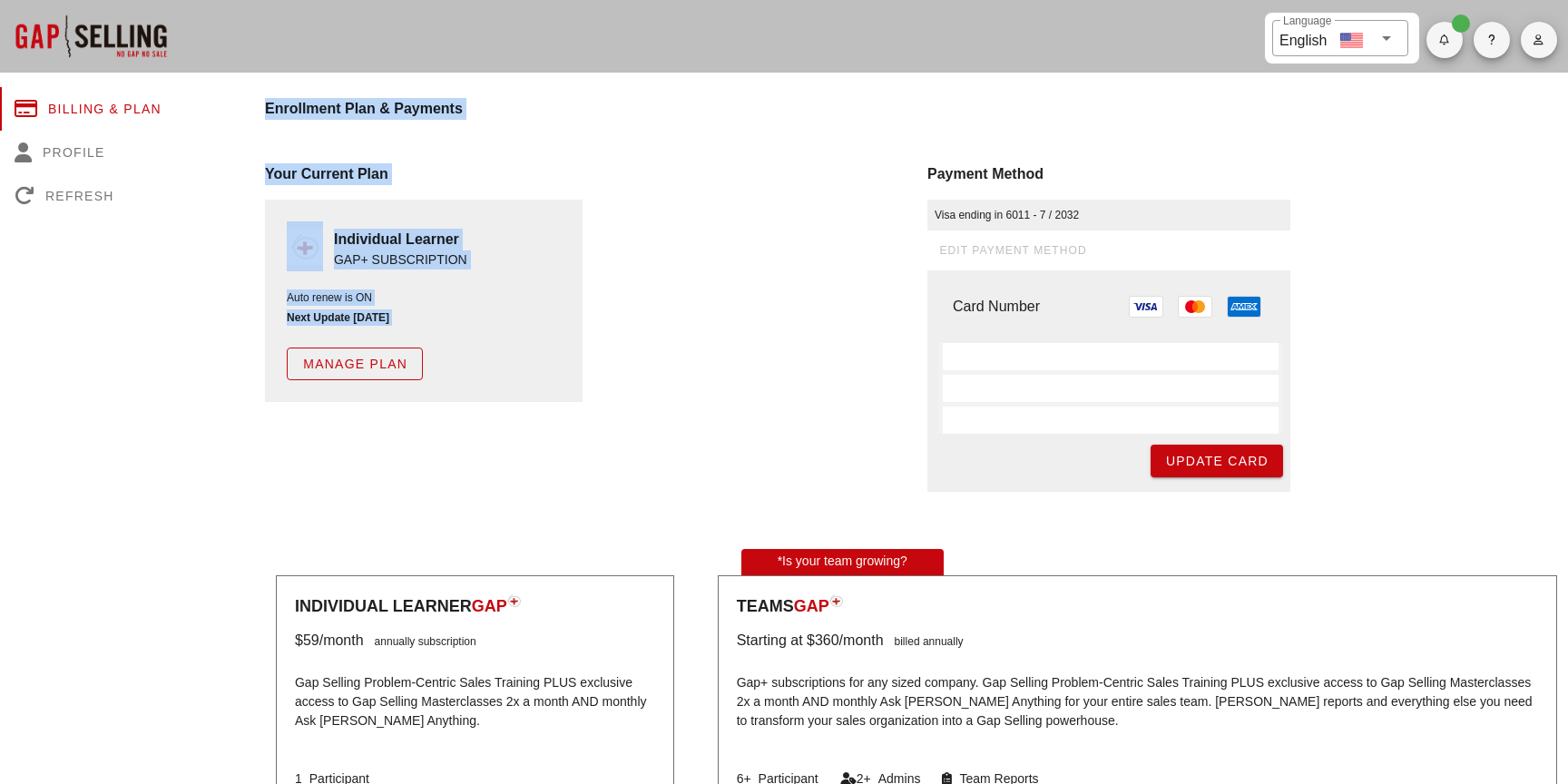
drag, startPoint x: 634, startPoint y: 438, endPoint x: 213, endPoint y: 234, distance: 467.8
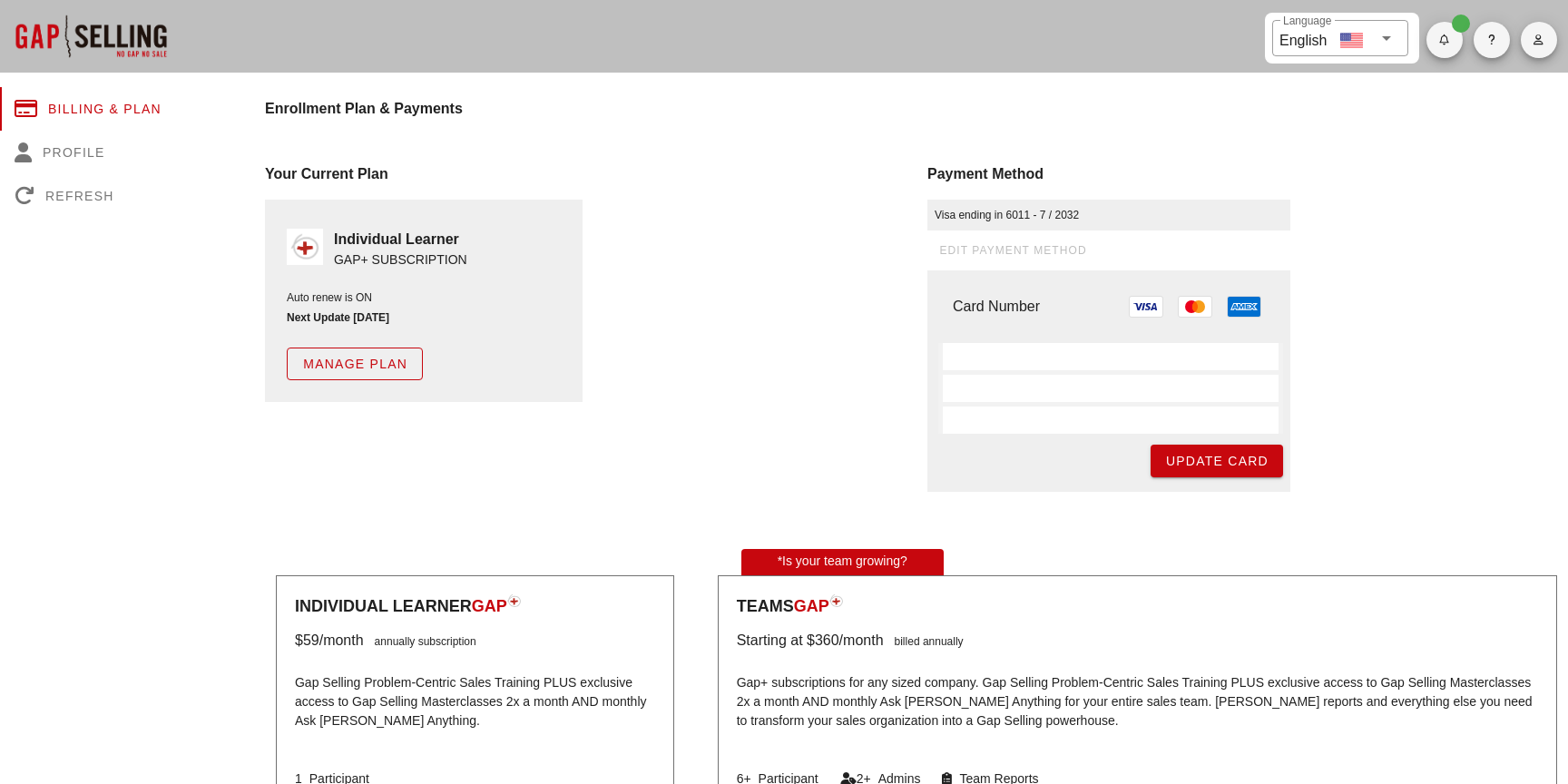
click at [276, 254] on div "Individual Learner GAP+ SUBSCRIPTION Auto renew is ON Next Update 10/29/2025 Ma…" at bounding box center [424, 301] width 318 height 202
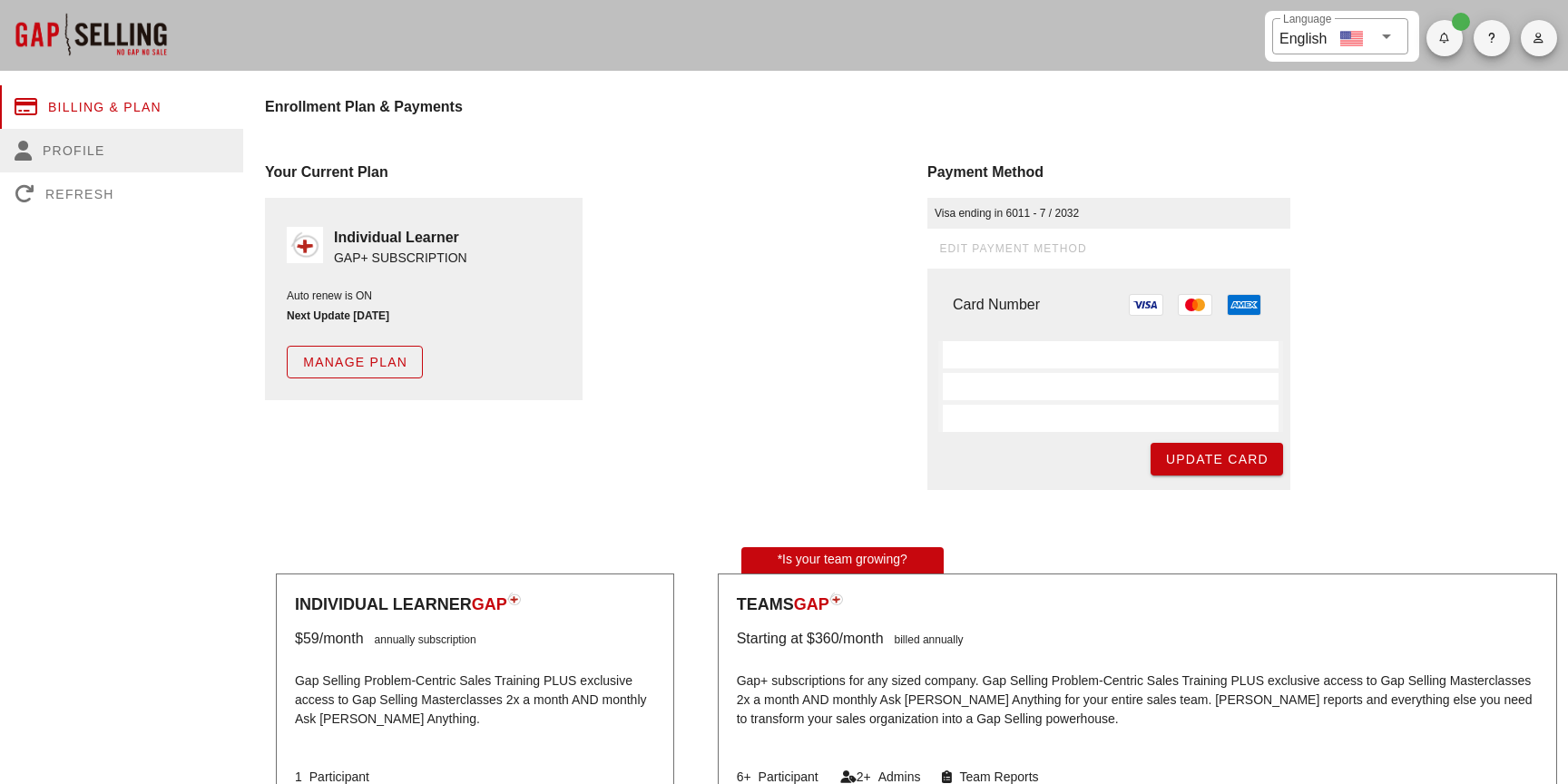
scroll to position [4, 0]
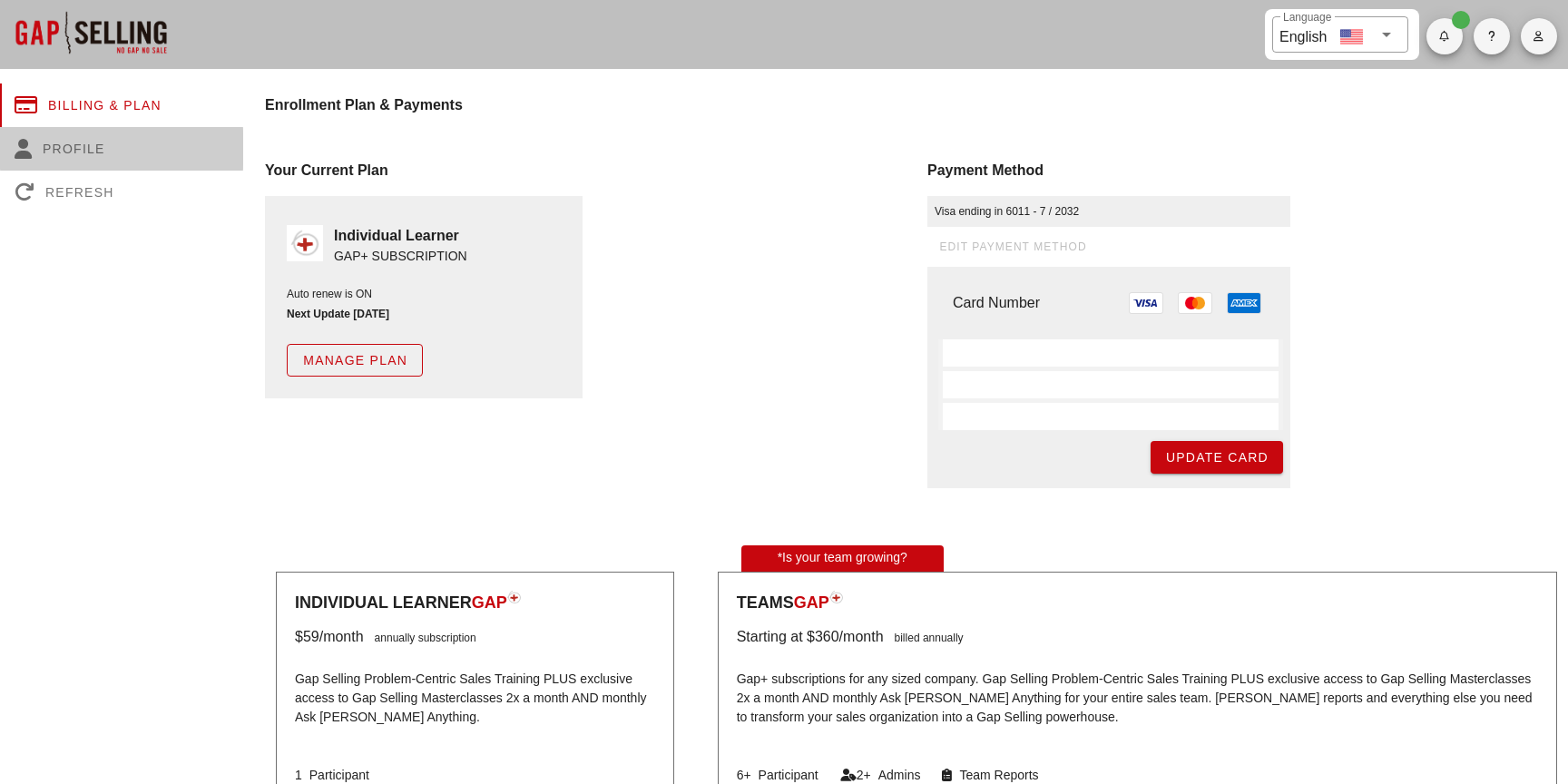
click at [78, 167] on div "Profile" at bounding box center [122, 148] width 243 height 43
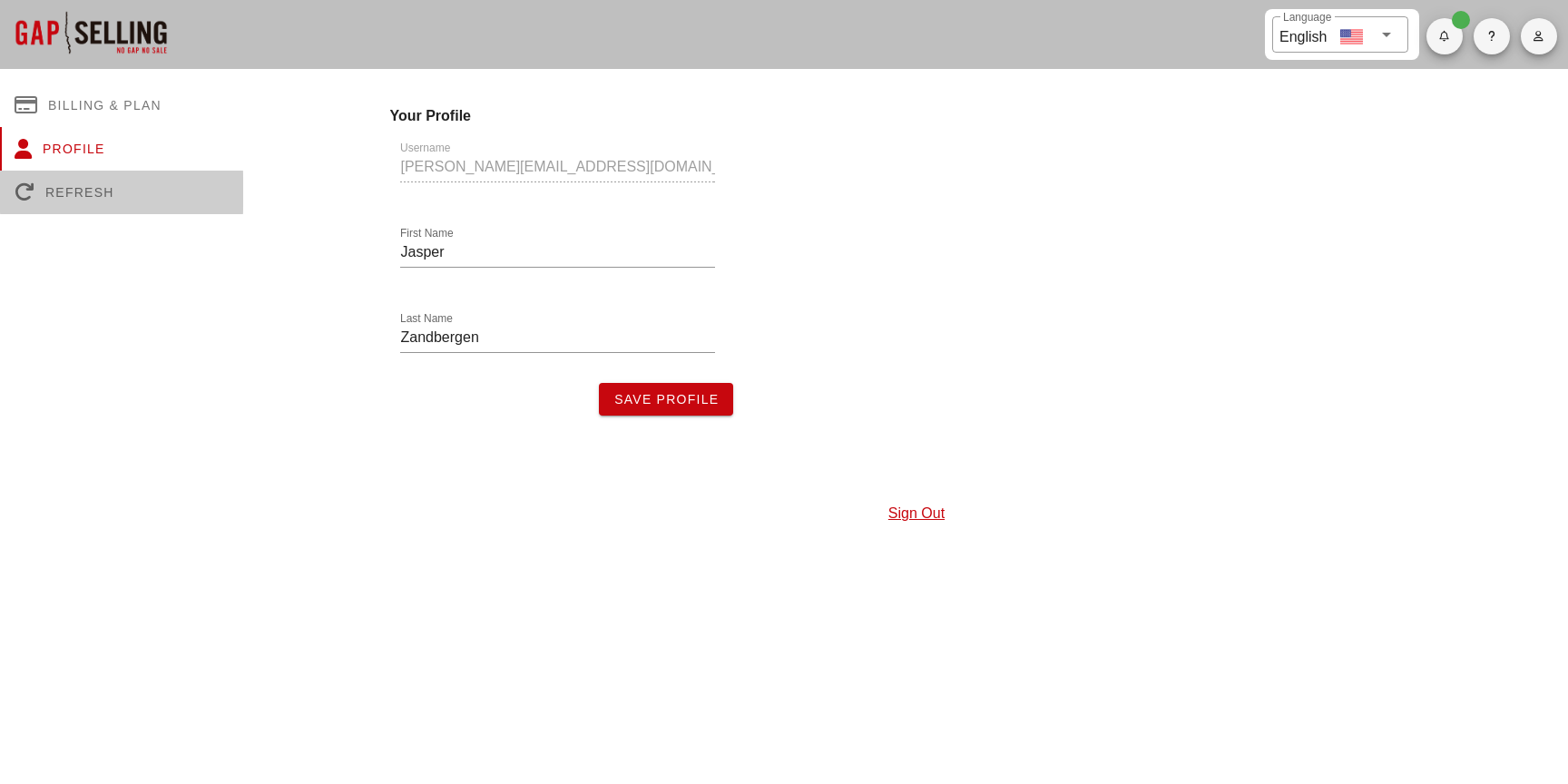
click at [98, 193] on div "Refresh" at bounding box center [122, 191] width 243 height 43
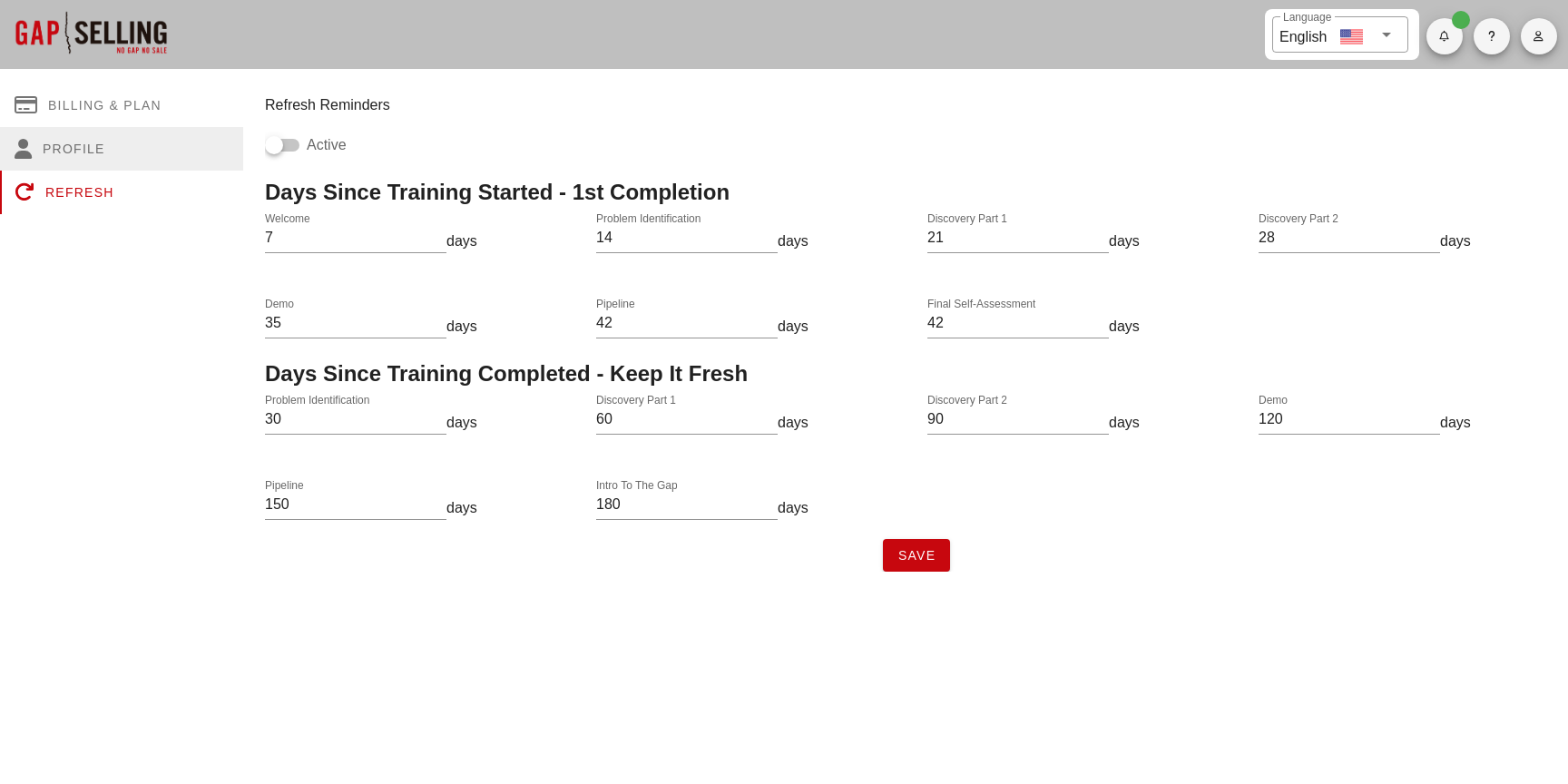
scroll to position [0, 0]
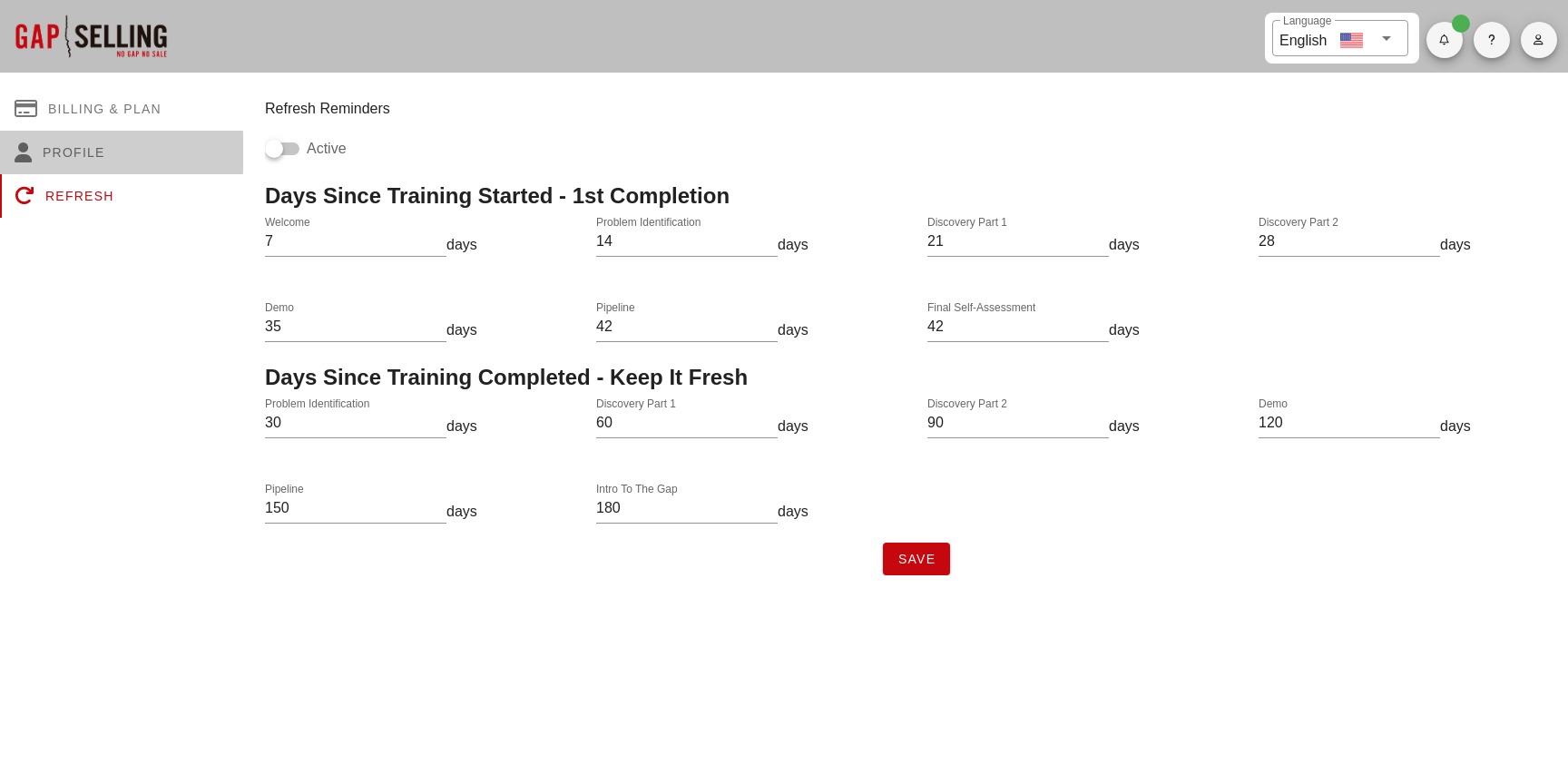
click at [107, 151] on div "Profile" at bounding box center [122, 151] width 243 height 43
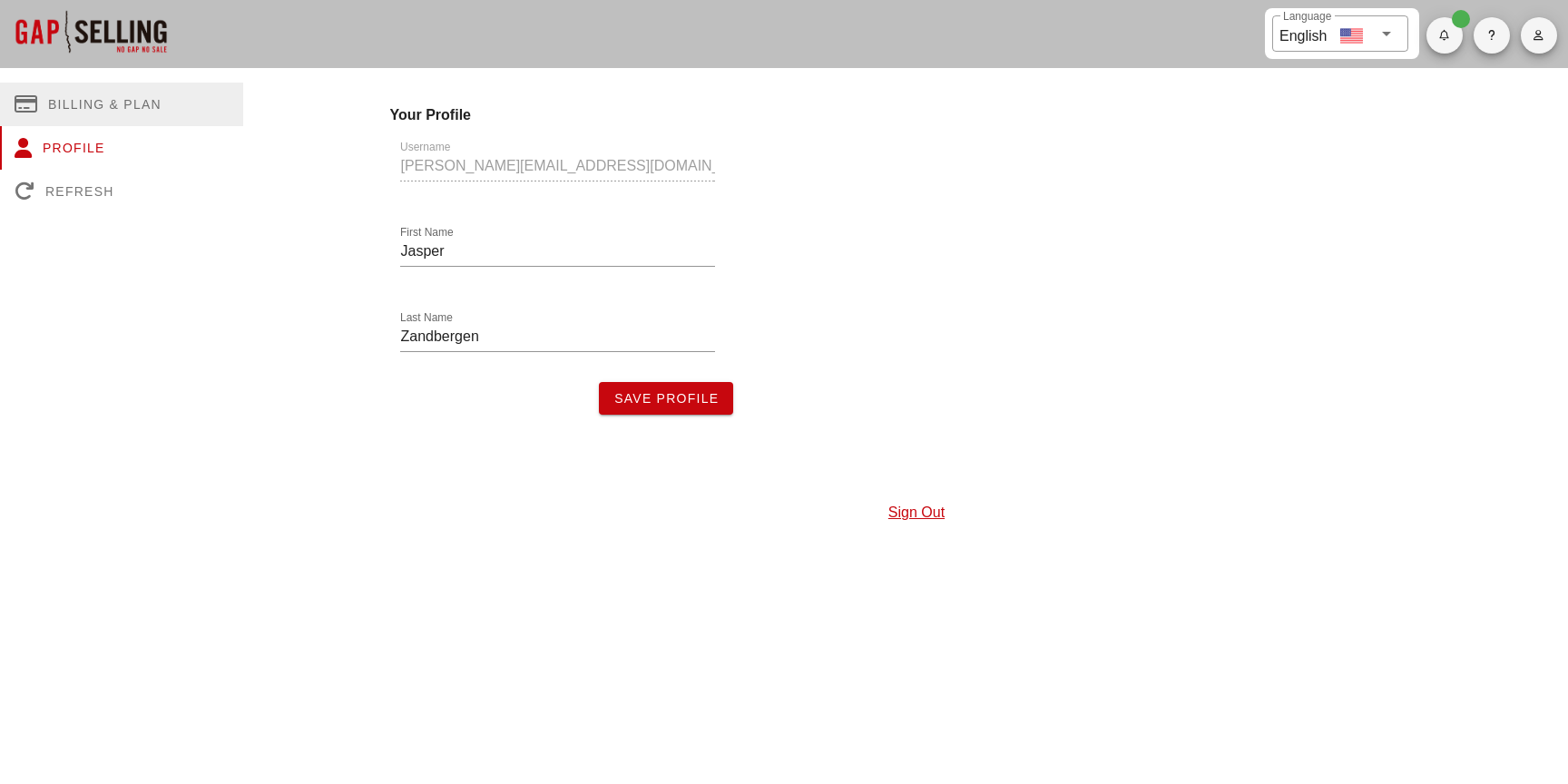
click at [122, 120] on div "Billing & Plan" at bounding box center [122, 103] width 243 height 43
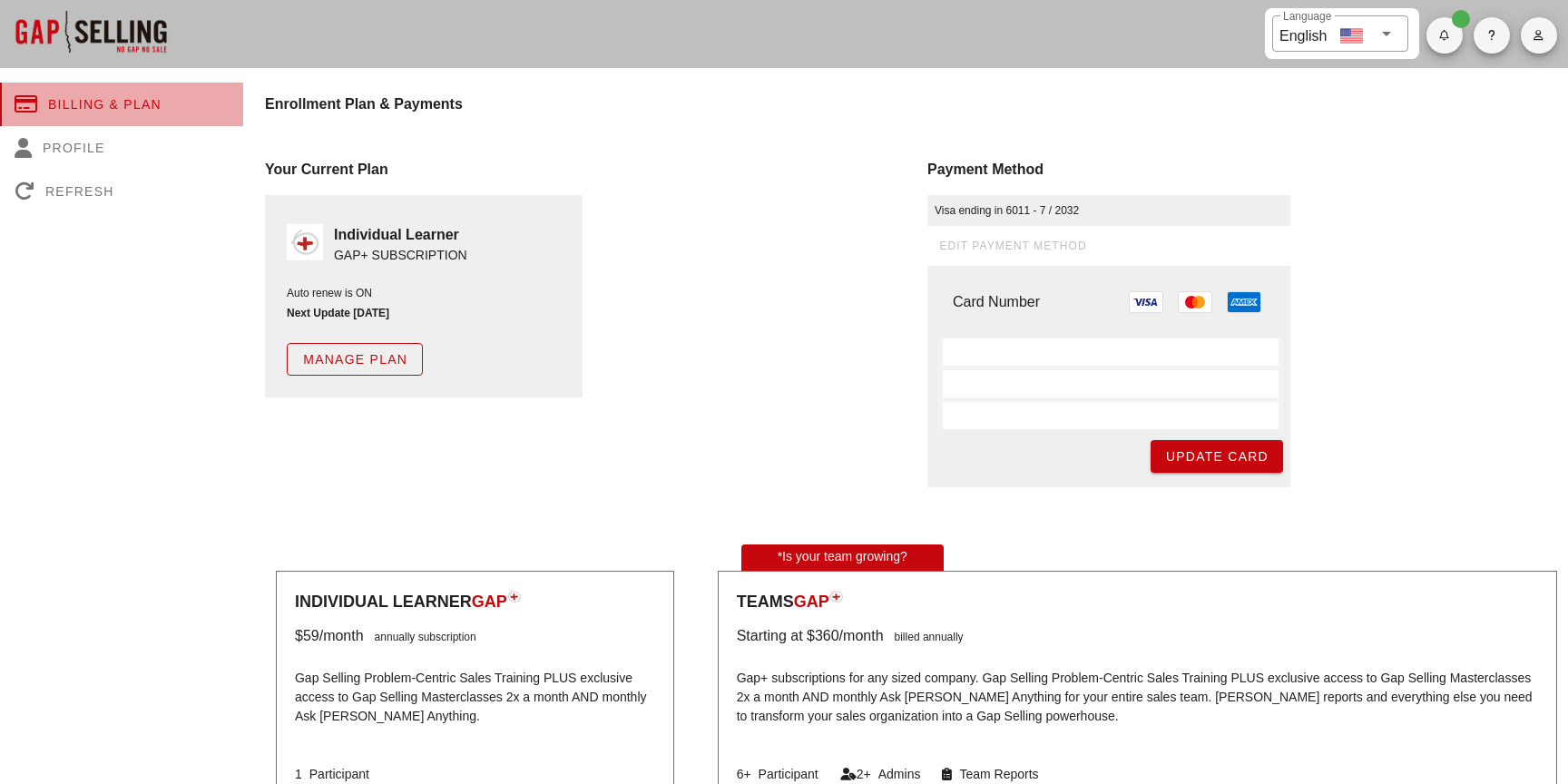
scroll to position [4, 0]
drag, startPoint x: 1185, startPoint y: 464, endPoint x: 907, endPoint y: 416, distance: 282.1
click at [930, 418] on div "Card Number Update Card" at bounding box center [1109, 377] width 363 height 221
drag, startPoint x: 960, startPoint y: 370, endPoint x: 979, endPoint y: 362, distance: 20.6
click at [963, 369] on div at bounding box center [1110, 385] width 345 height 91
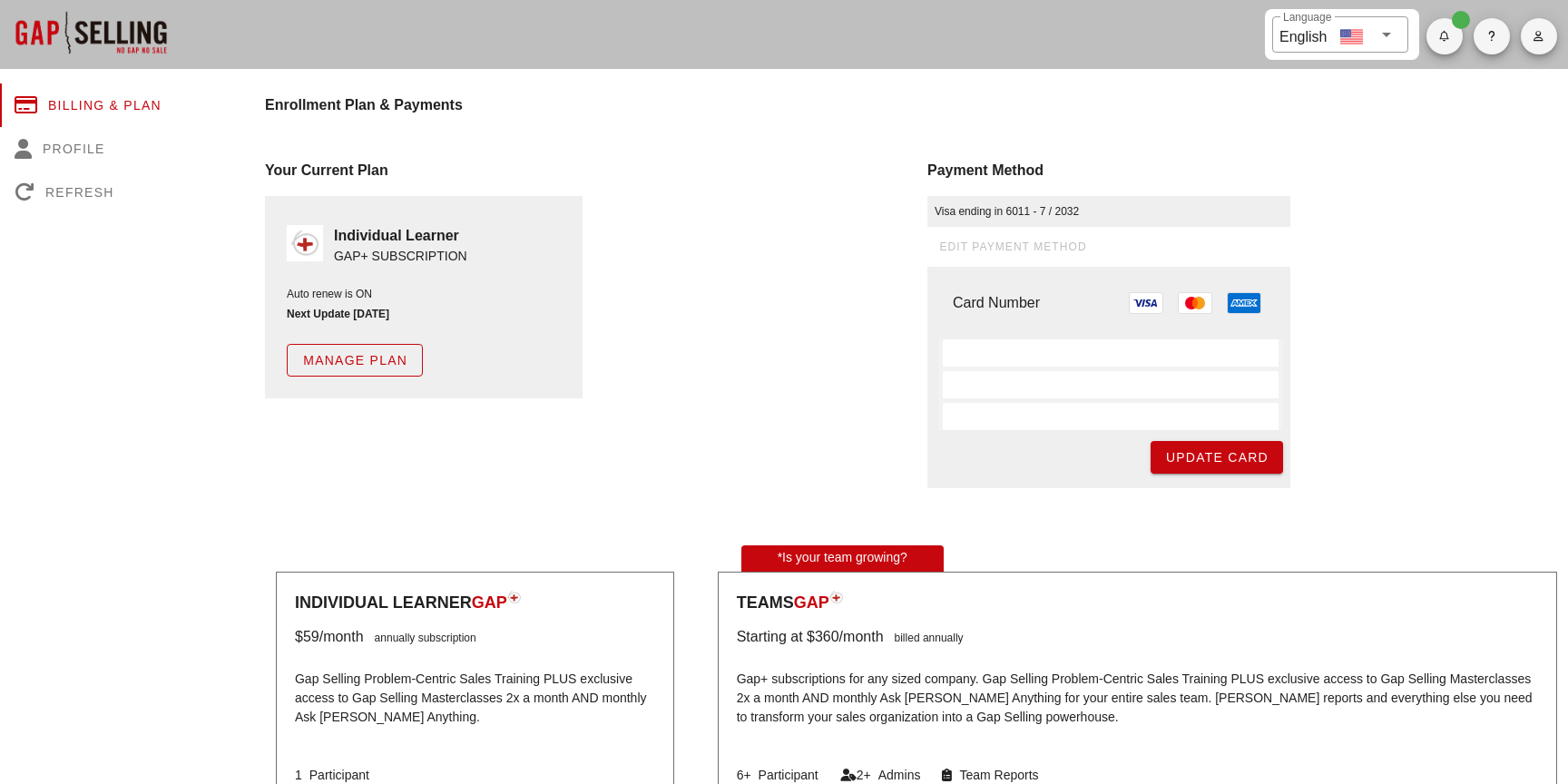
click at [1195, 454] on span "Update Card" at bounding box center [1217, 457] width 103 height 14
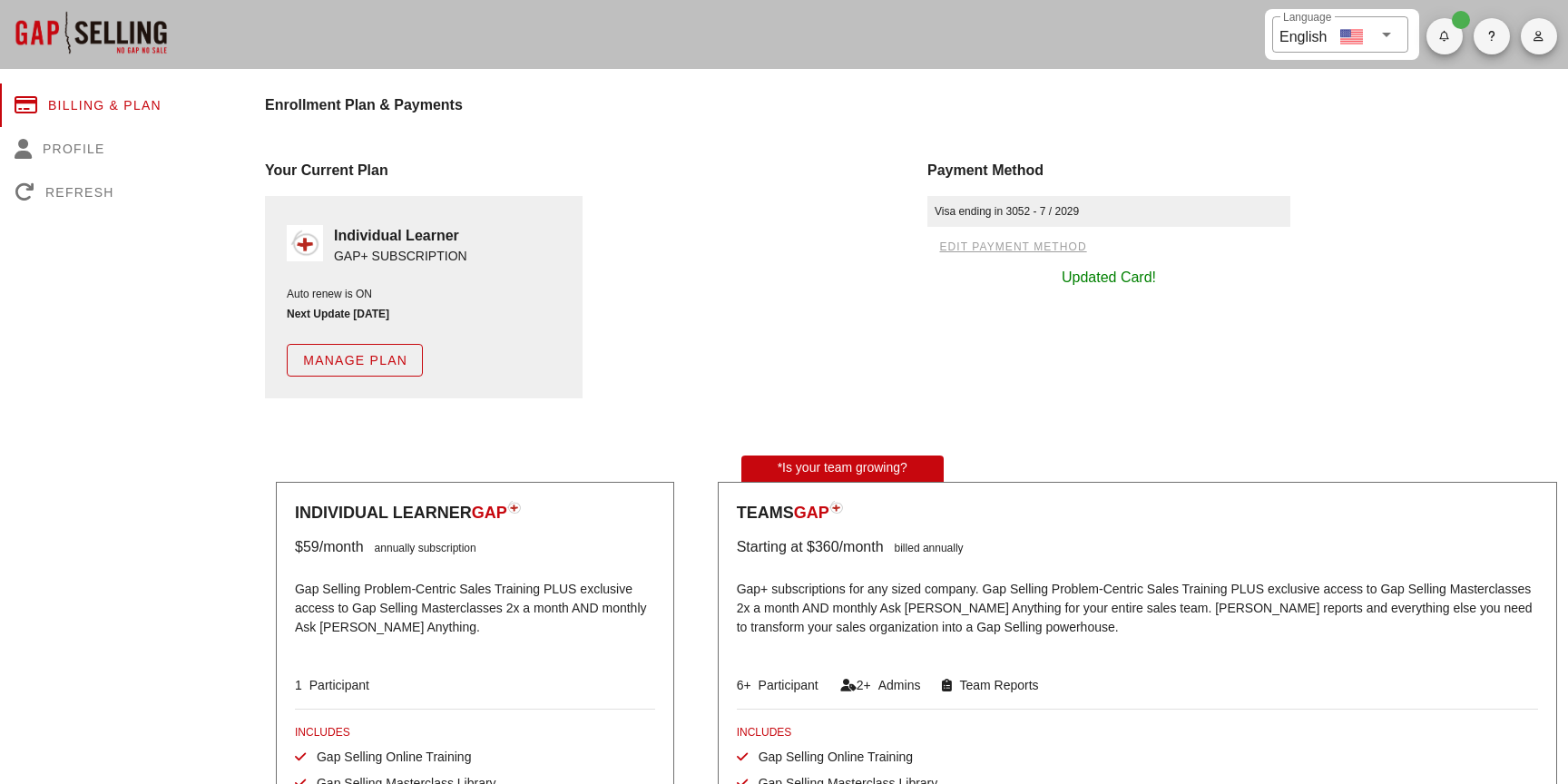
click at [1131, 383] on div "Payment Method Visa ending in 3052 - 7 / 2029 edit payment method Updated Card!" at bounding box center [1247, 279] width 662 height 260
click at [1132, 389] on div "Payment Method Visa ending in 3052 - 7 / 2029 edit payment method Updated Card!" at bounding box center [1247, 279] width 662 height 260
click at [1119, 361] on div "Payment Method Visa ending in 3052 - 7 / 2029 edit payment method Updated Card!" at bounding box center [1247, 279] width 662 height 260
click at [1112, 361] on div "Payment Method Visa ending in 3052 - 7 / 2029 edit payment method Updated Card!" at bounding box center [1247, 279] width 662 height 260
click at [64, 116] on div "Billing & Plan" at bounding box center [122, 104] width 243 height 43
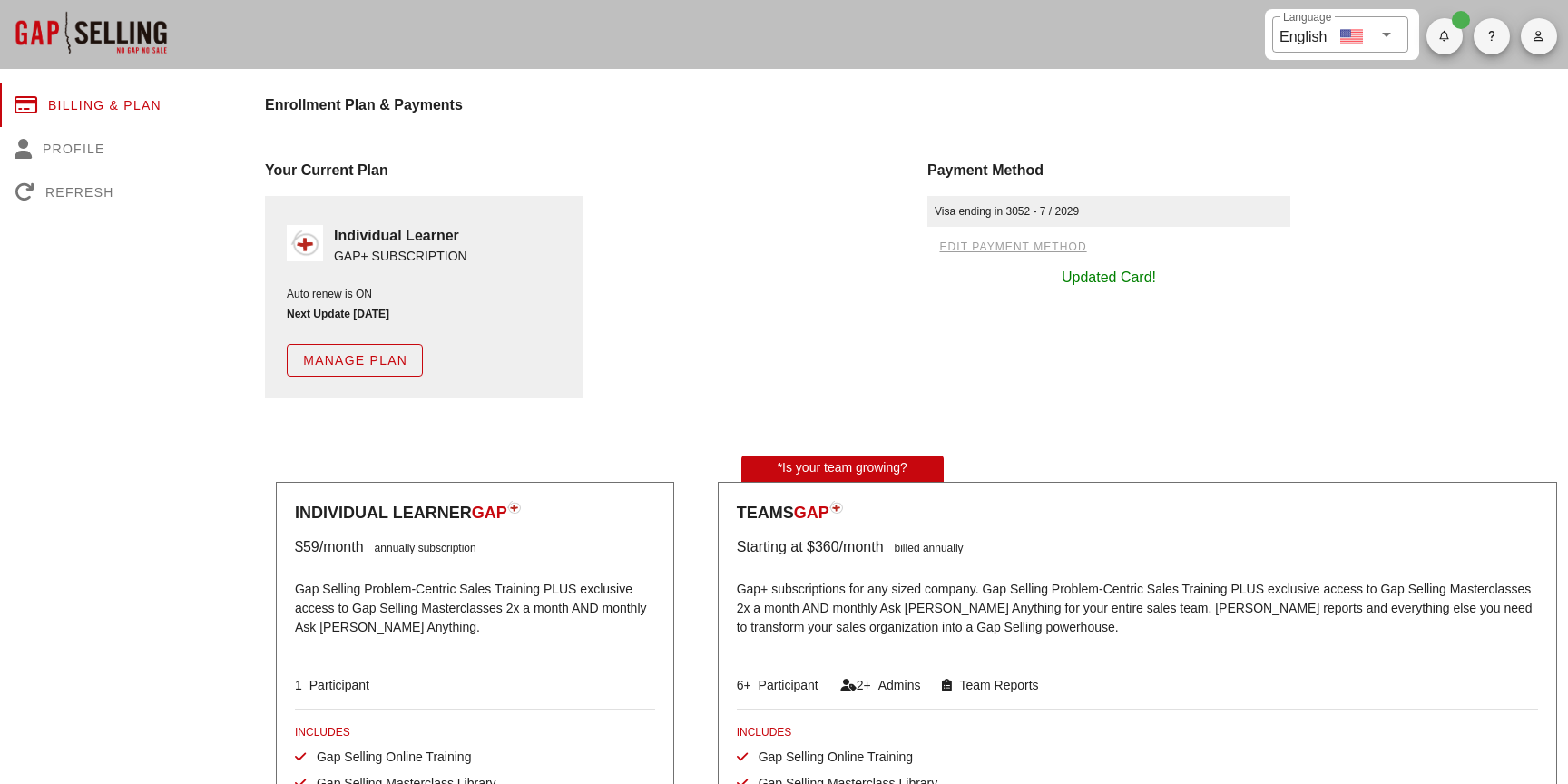
click at [973, 287] on div "Updated Card!" at bounding box center [1109, 278] width 363 height 22
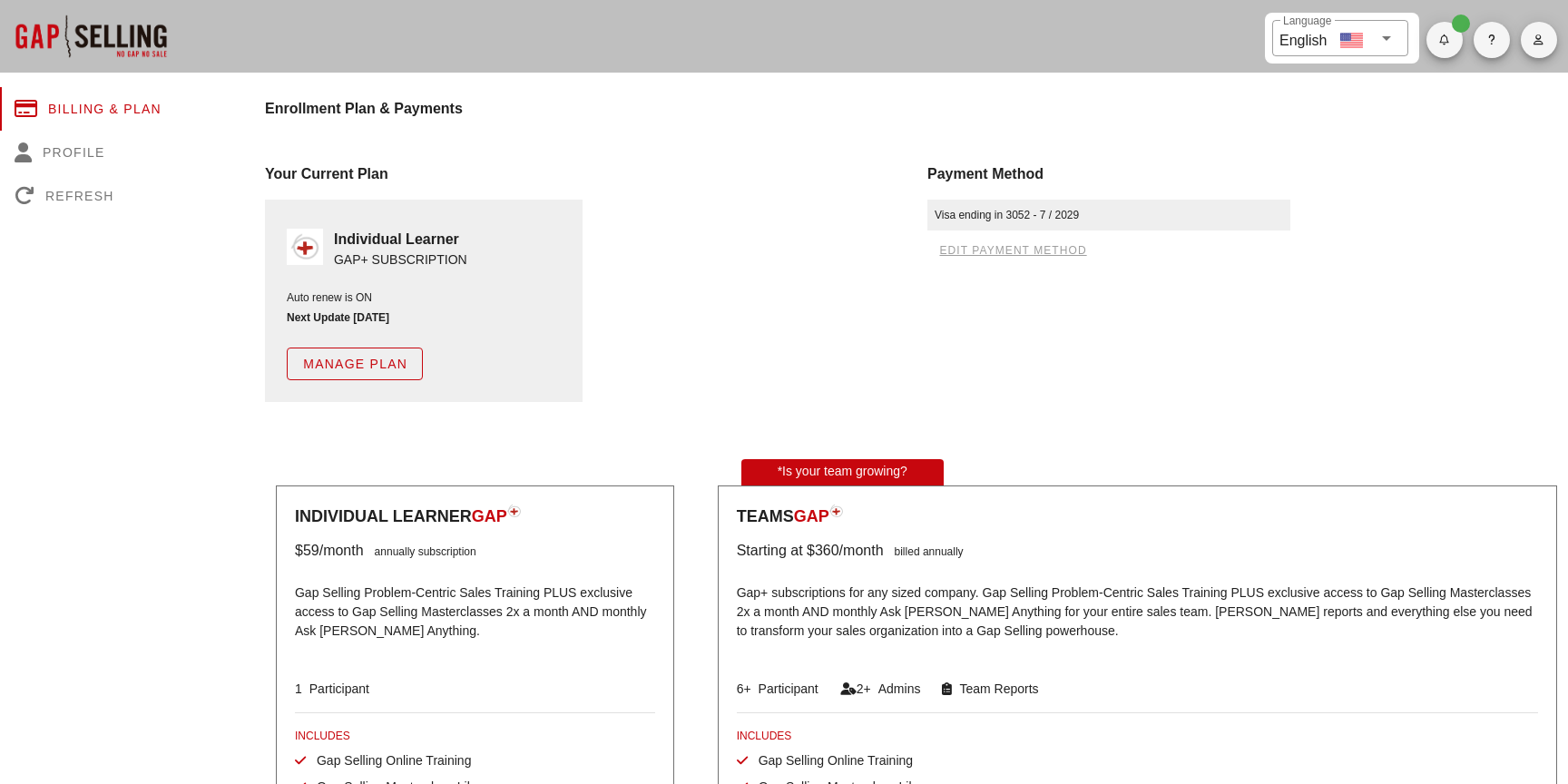
click at [931, 222] on div "Visa ending in 3052 - 7 / 2029" at bounding box center [1109, 215] width 363 height 31
click at [991, 180] on div "Payment Method" at bounding box center [1247, 174] width 640 height 22
click at [724, 186] on div "Your Current Plan Individual Learner GAP+ SUBSCRIPTION Auto renew is ON Next Up…" at bounding box center [585, 282] width 662 height 260
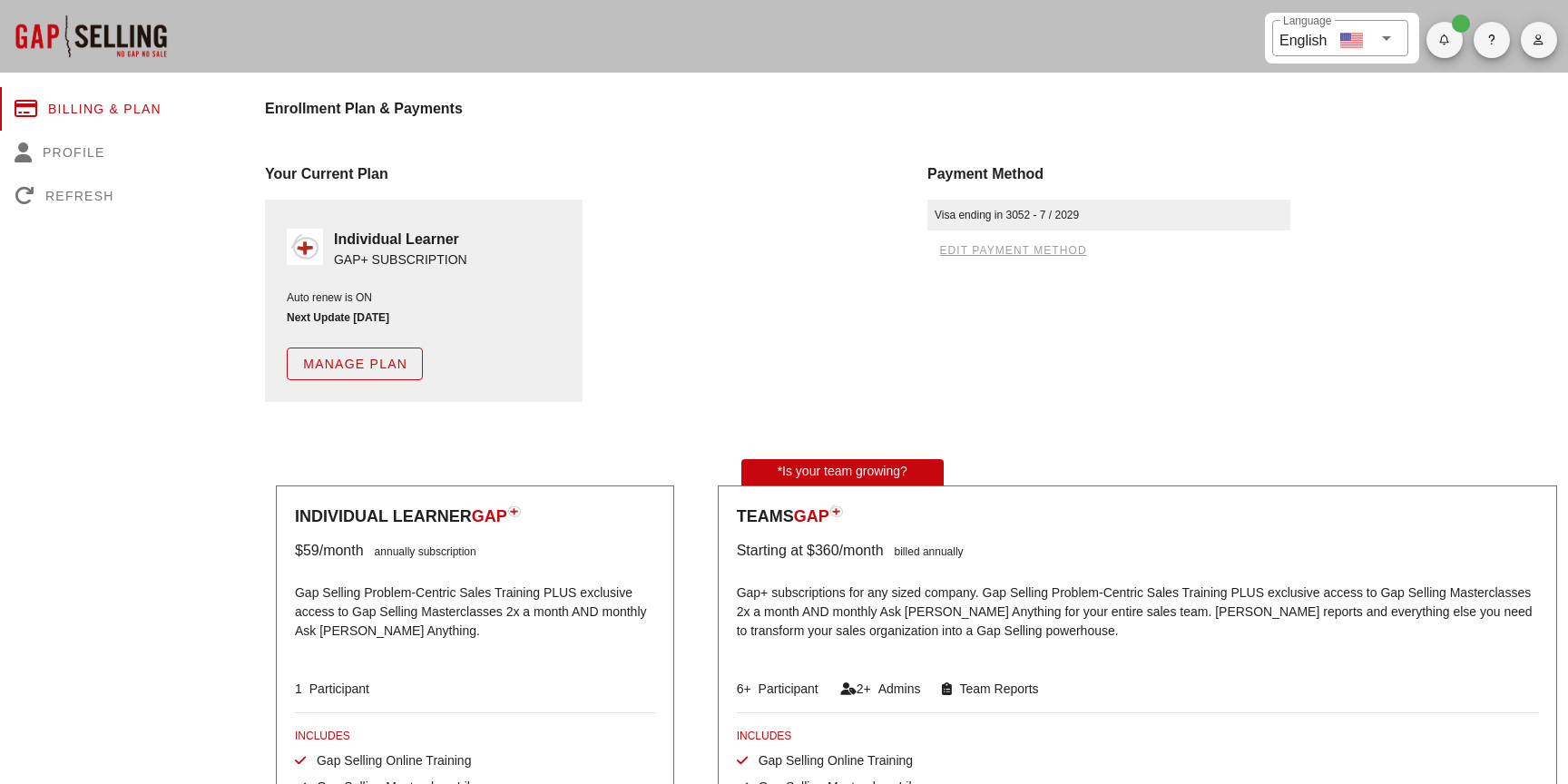
click at [111, 26] on div at bounding box center [91, 36] width 182 height 73
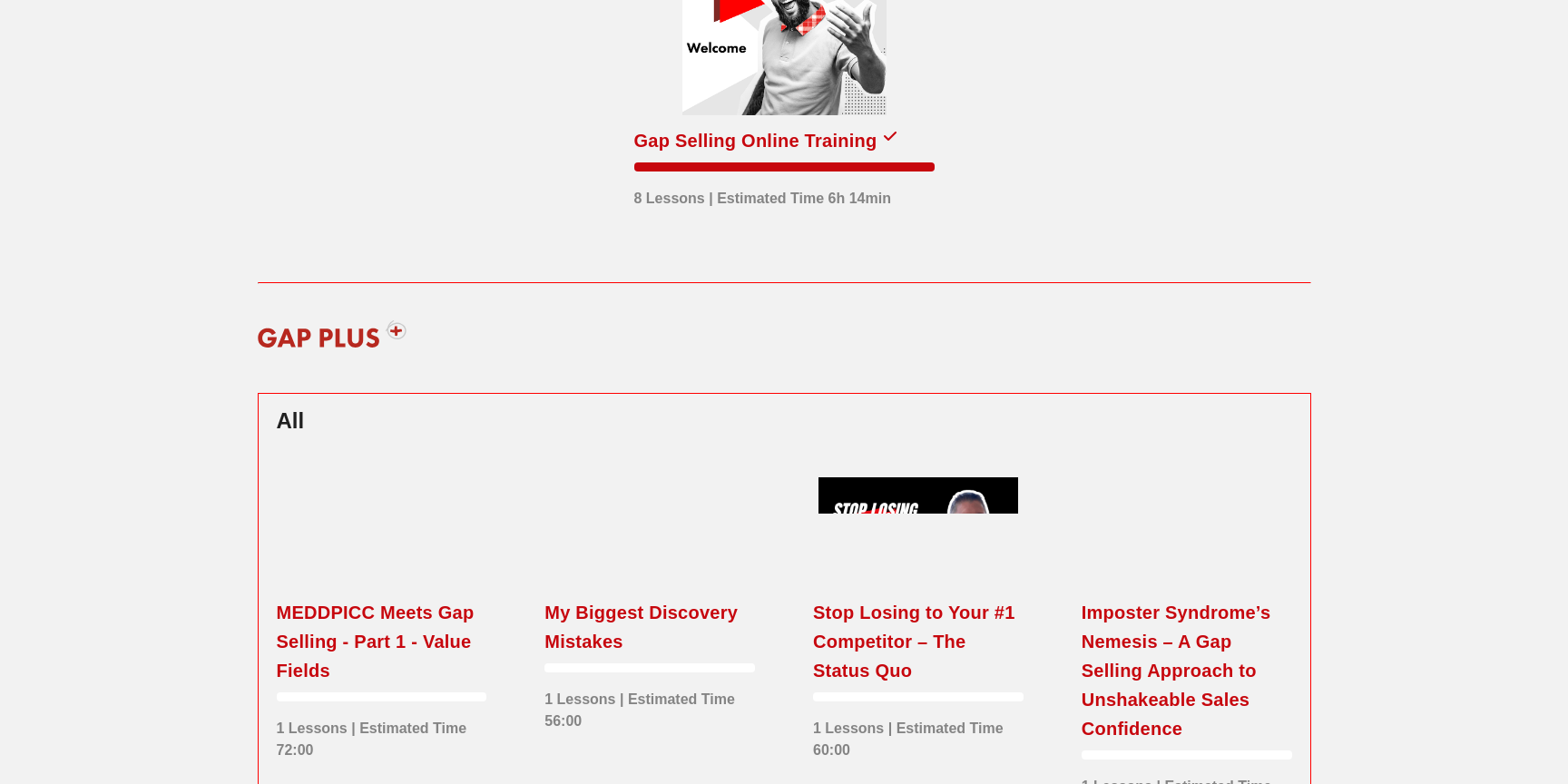
scroll to position [56, 0]
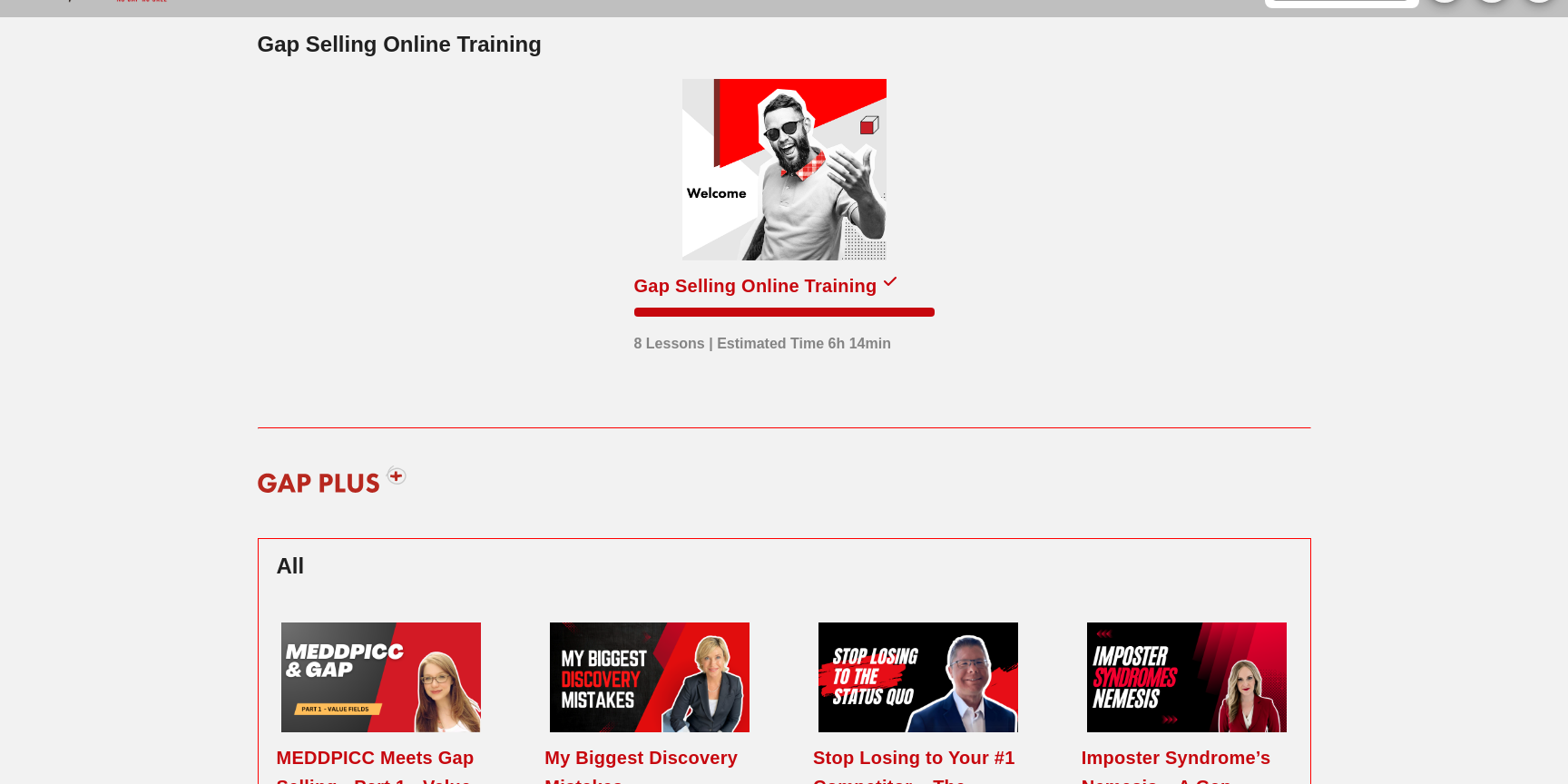
click at [392, 467] on img at bounding box center [332, 479] width 173 height 55
click at [392, 474] on img at bounding box center [332, 479] width 173 height 55
click at [281, 553] on h2 "All" at bounding box center [784, 566] width 1016 height 33
click at [288, 569] on h2 "All" at bounding box center [784, 566] width 1016 height 33
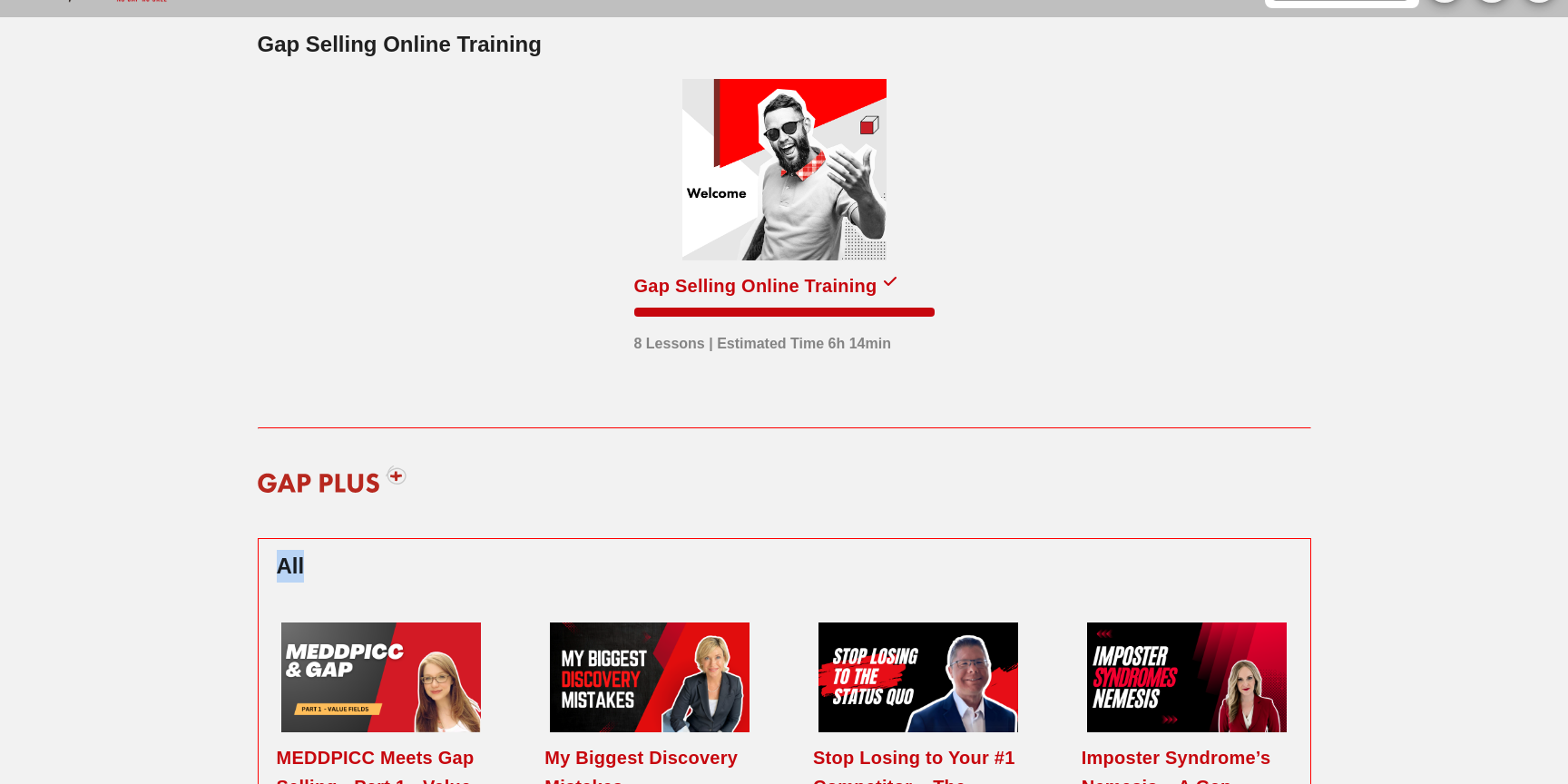
click at [288, 569] on h2 "All" at bounding box center [784, 566] width 1016 height 33
click at [601, 495] on div at bounding box center [784, 483] width 1053 height 36
